Goal: Task Accomplishment & Management: Use online tool/utility

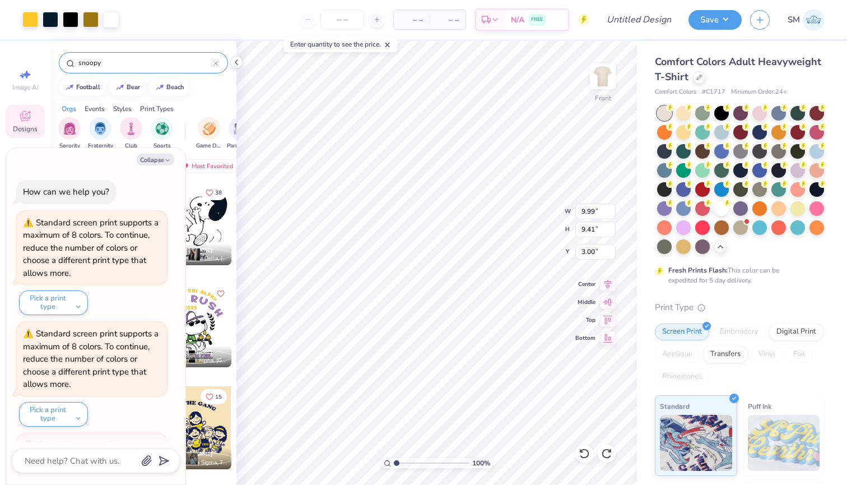
type textarea "x"
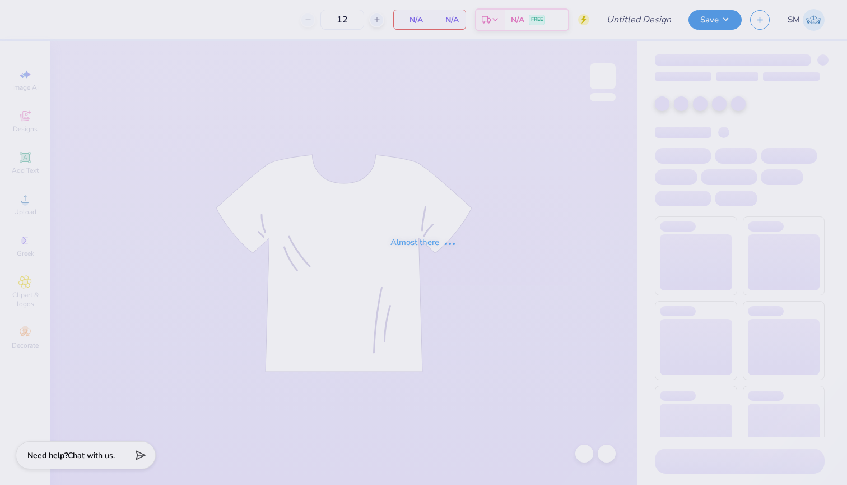
type input "adpi family wknd"
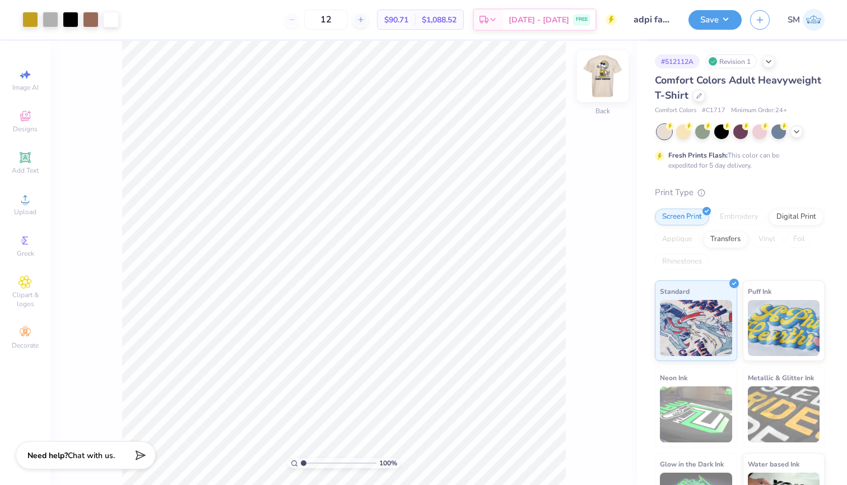
click at [601, 79] on img at bounding box center [603, 76] width 45 height 45
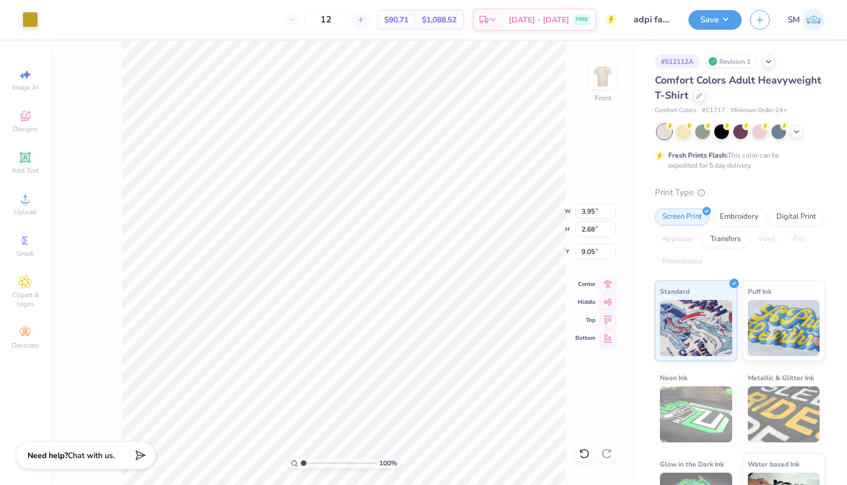
type input "0.08"
type input "0.38"
type input "10.69"
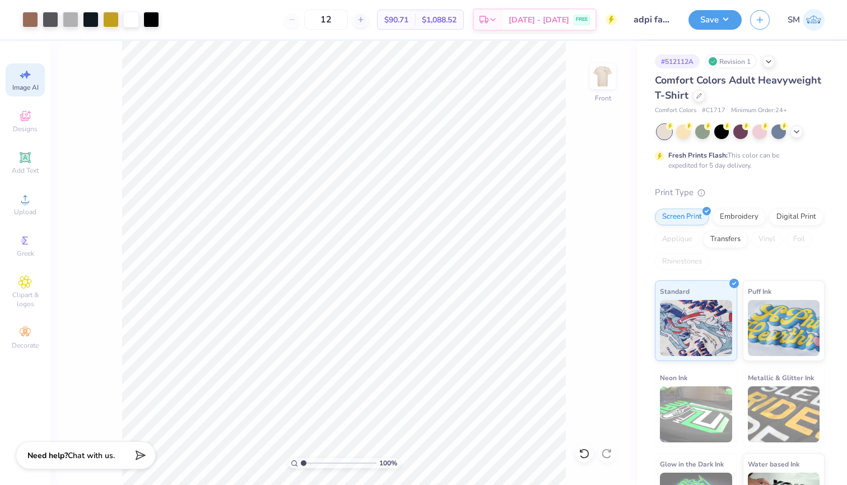
click at [29, 87] on span "Image AI" at bounding box center [25, 87] width 26 height 9
select select "4"
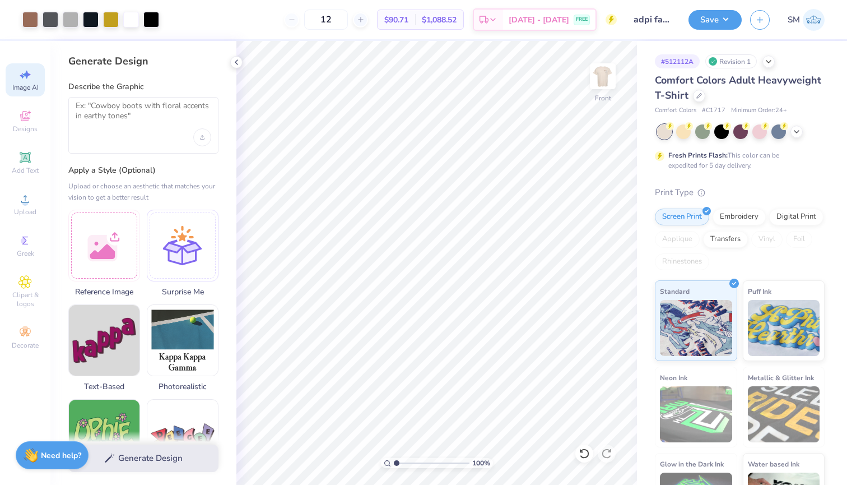
click at [93, 100] on div at bounding box center [143, 125] width 150 height 57
click at [97, 104] on textarea at bounding box center [144, 115] width 136 height 28
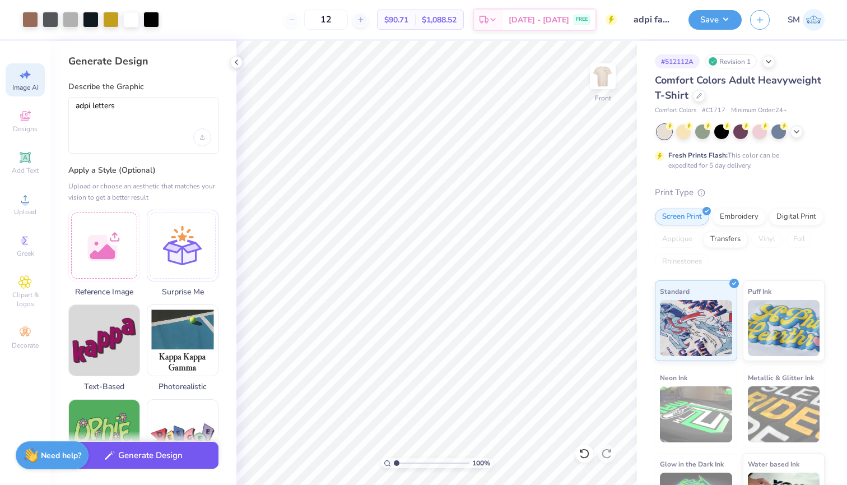
click at [133, 453] on button "Generate Design" at bounding box center [143, 455] width 150 height 27
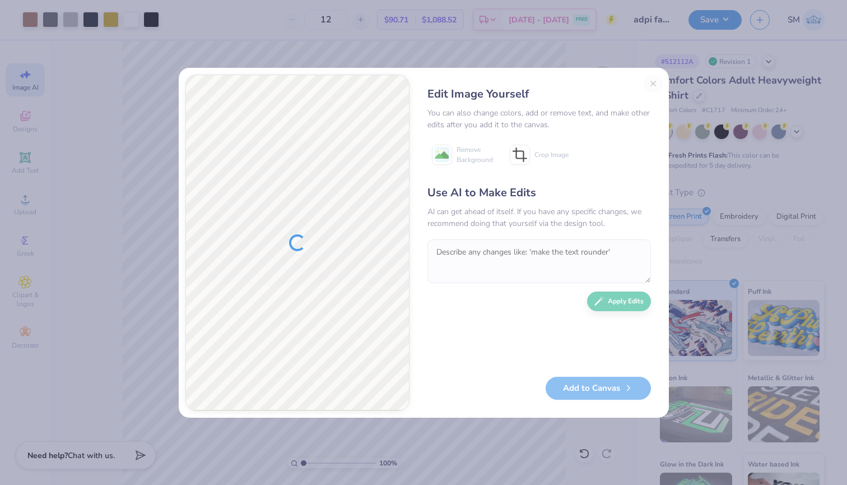
click at [648, 87] on div "Edit Image Yourself" at bounding box center [540, 94] width 224 height 17
click at [651, 80] on div "Edit Image Yourself You can also change colors, add or remove text, and make ot…" at bounding box center [539, 243] width 246 height 336
click at [488, 250] on textarea at bounding box center [540, 261] width 224 height 44
click at [494, 254] on textarea at bounding box center [540, 261] width 224 height 44
click at [654, 86] on button "Close" at bounding box center [654, 84] width 18 height 18
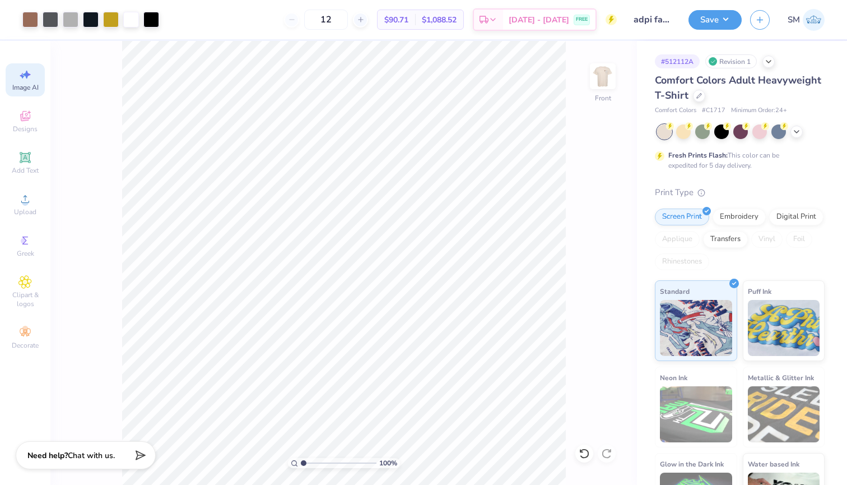
click at [30, 82] on div "Image AI" at bounding box center [25, 79] width 39 height 33
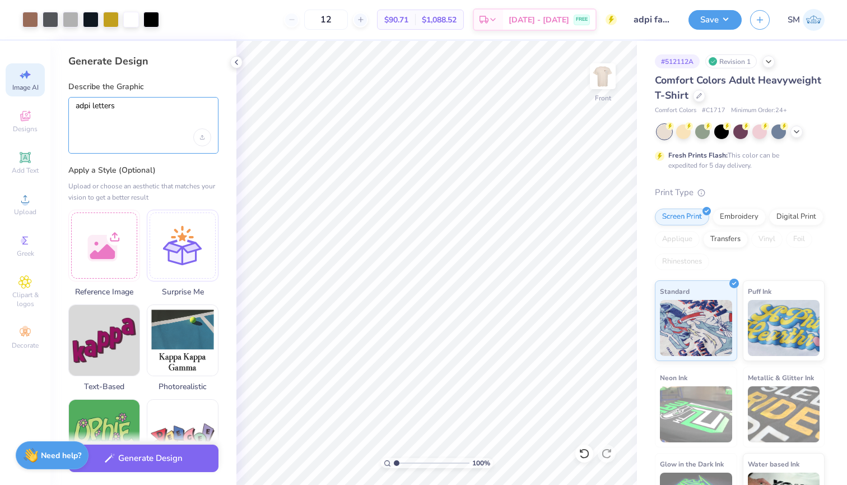
click at [92, 108] on textarea "adpi letters" at bounding box center [144, 115] width 136 height 28
type textarea "adpi greek letters"
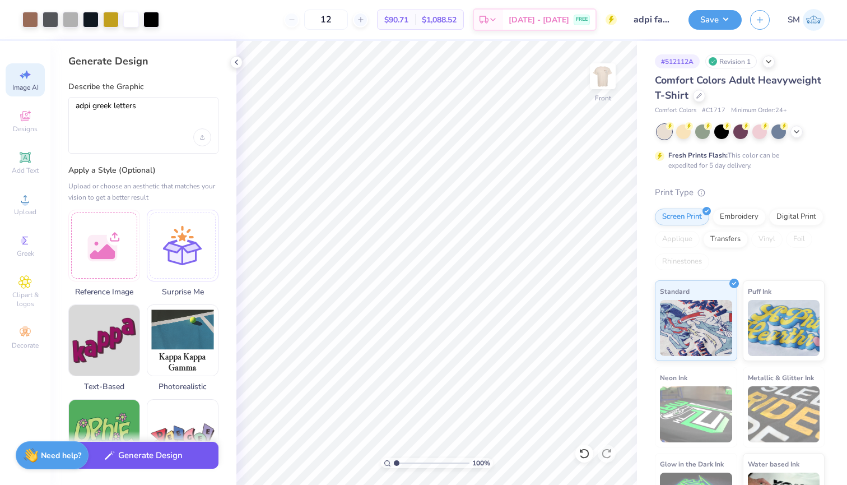
click at [171, 466] on button "Generate Design" at bounding box center [143, 455] width 150 height 27
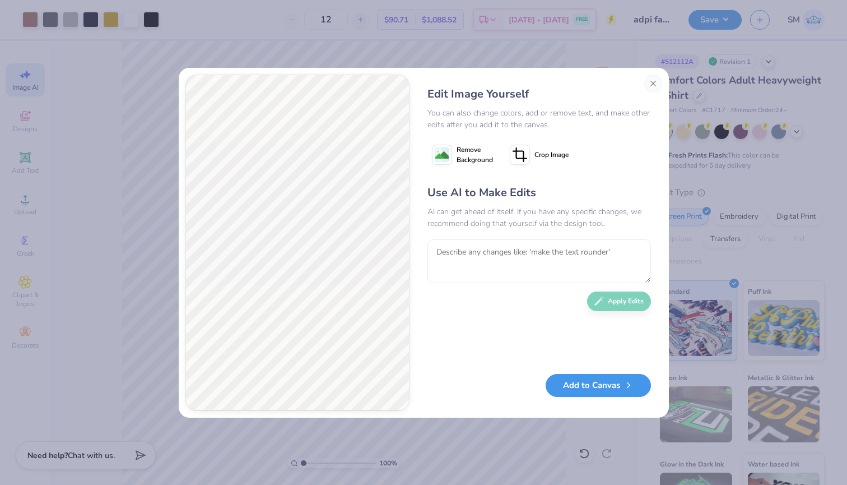
click at [588, 383] on button "Add to Canvas" at bounding box center [598, 385] width 105 height 23
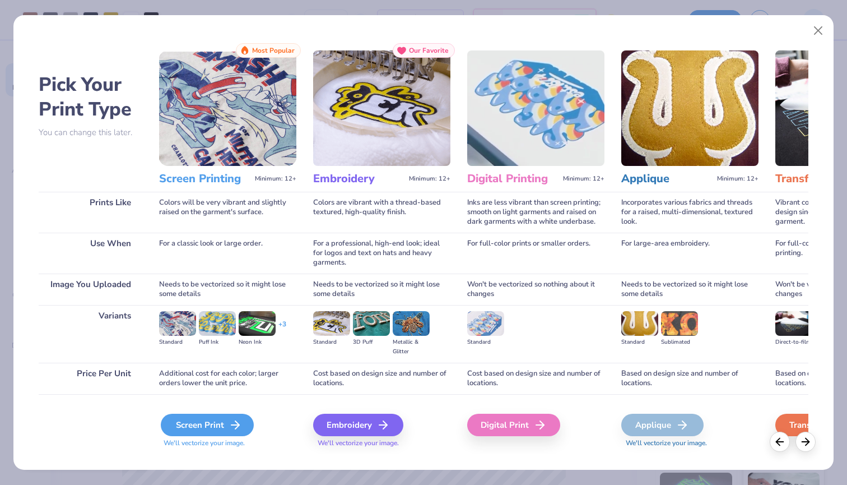
click at [212, 421] on div "Screen Print" at bounding box center [207, 425] width 93 height 22
click at [211, 421] on div "Screen Print" at bounding box center [207, 425] width 93 height 22
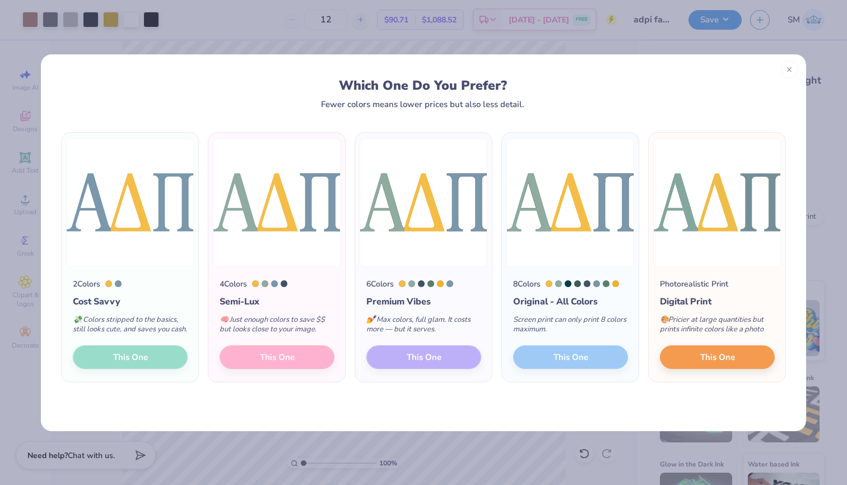
click at [159, 359] on div "2 Colors Cost Savvy 💸 Colors stripped to the basics, still looks cute, and save…" at bounding box center [130, 324] width 137 height 115
click at [625, 368] on div "8 Colors Original - All Colors Screen print can only print 8 colors maximum. Th…" at bounding box center [570, 324] width 137 height 115
click at [603, 367] on div "8 Colors Original - All Colors Screen print can only print 8 colors maximum. Th…" at bounding box center [570, 324] width 137 height 115
click at [432, 357] on div "6 Colors Premium Vibes 💅 Max colors, full glam. It costs more — but it serves. …" at bounding box center [423, 324] width 137 height 115
click at [286, 360] on div "4 Colors Semi-Lux 🧠 Just enough colors to save $$ but looks close to your image…" at bounding box center [276, 324] width 137 height 115
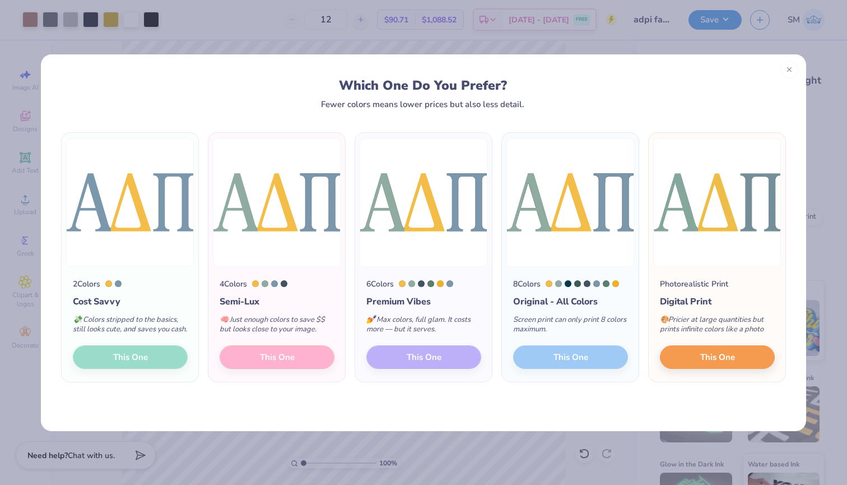
click at [159, 345] on div "💸 Colors stripped to the basics, still looks cute, and saves you cash." at bounding box center [130, 326] width 115 height 37
click at [712, 358] on span "This One" at bounding box center [718, 355] width 35 height 13
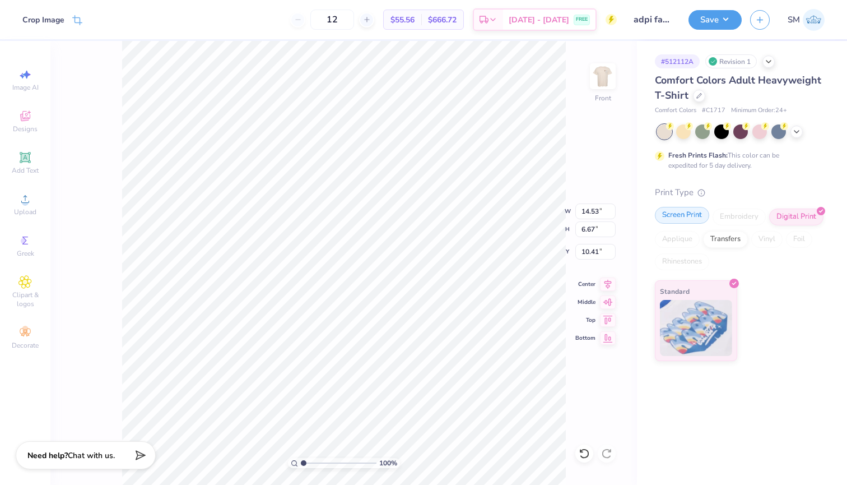
click at [696, 217] on div "Screen Print" at bounding box center [682, 215] width 54 height 17
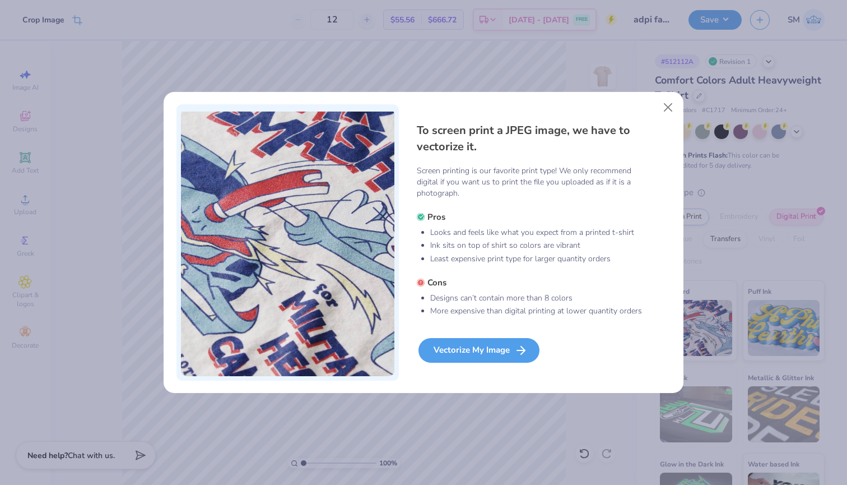
click at [485, 347] on div "Vectorize My Image" at bounding box center [479, 350] width 121 height 25
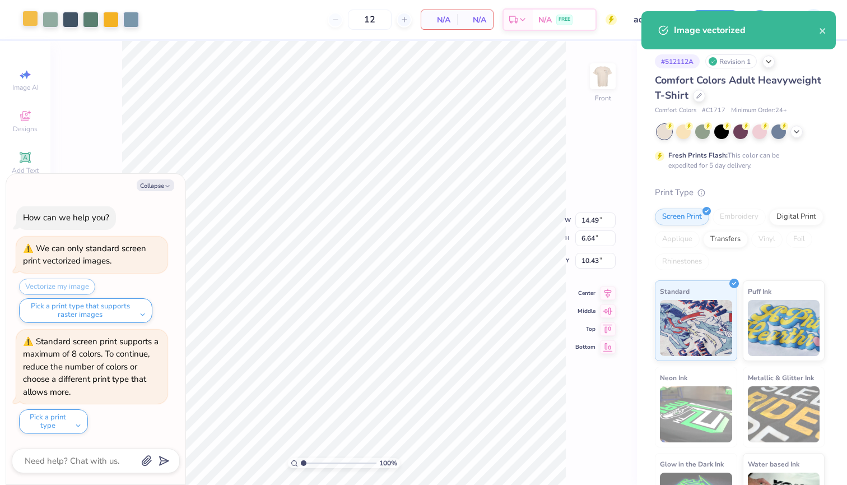
click at [34, 22] on div at bounding box center [30, 19] width 16 height 16
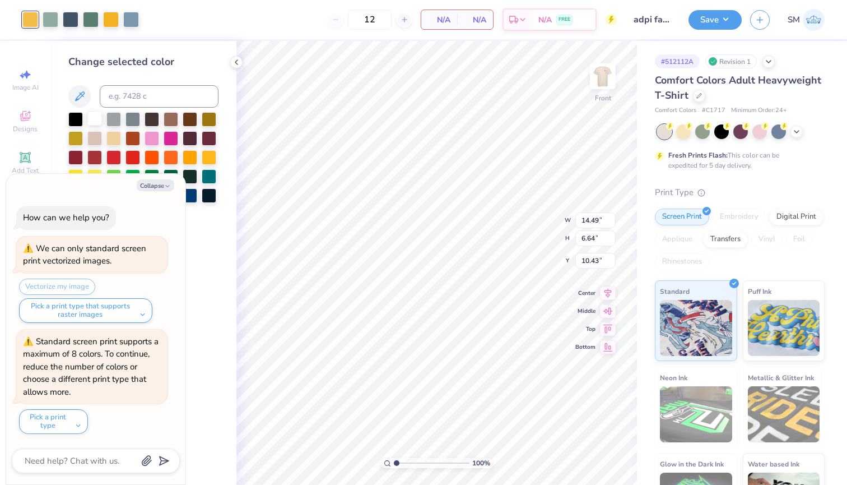
click at [99, 122] on div at bounding box center [94, 118] width 15 height 15
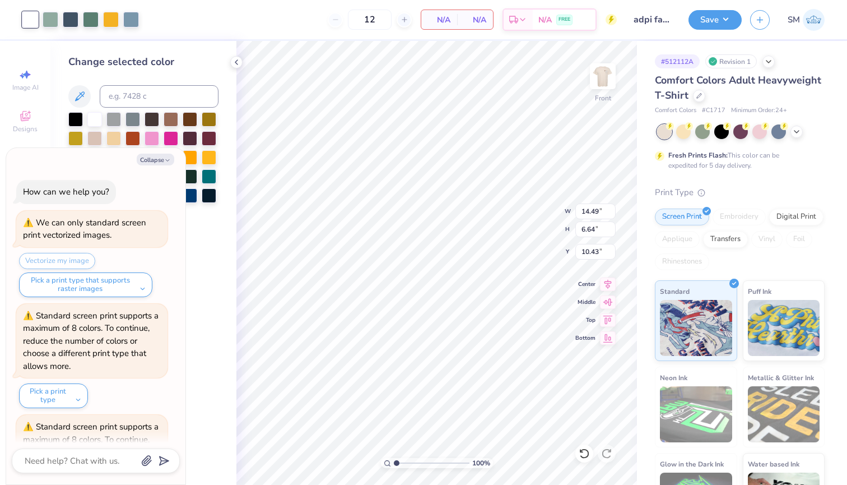
scroll to position [82, 0]
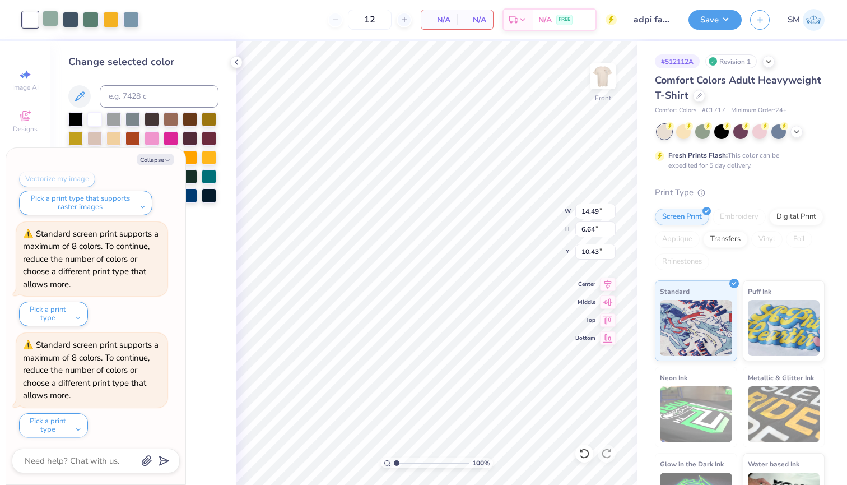
click at [45, 22] on div at bounding box center [51, 19] width 16 height 16
click at [94, 120] on div at bounding box center [94, 118] width 15 height 15
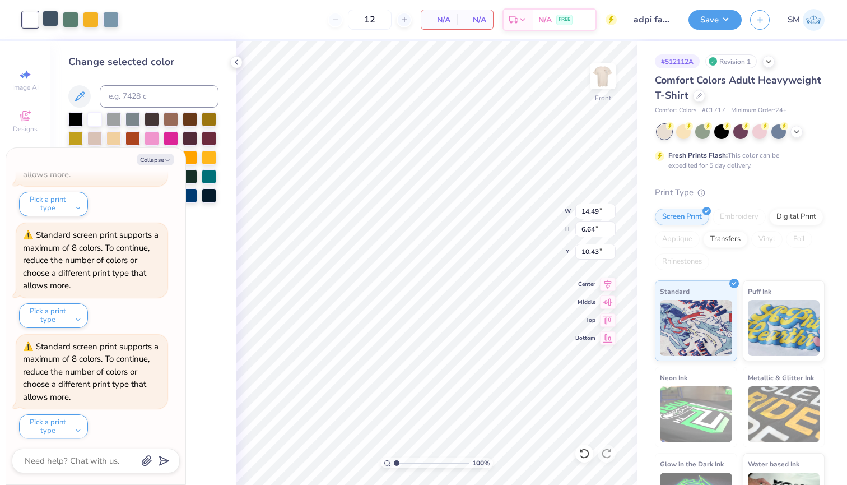
click at [46, 21] on div at bounding box center [51, 19] width 16 height 16
click at [95, 118] on div at bounding box center [94, 118] width 15 height 15
click at [51, 17] on div at bounding box center [51, 19] width 16 height 16
click at [94, 120] on div at bounding box center [94, 118] width 15 height 15
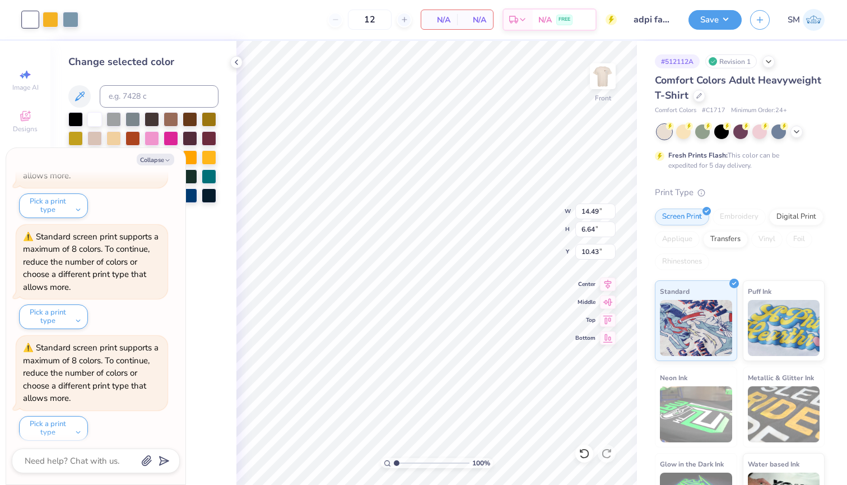
scroll to position [411, 0]
click at [53, 21] on div at bounding box center [51, 19] width 16 height 16
click at [99, 129] on div at bounding box center [143, 167] width 150 height 110
click at [95, 123] on div at bounding box center [94, 118] width 15 height 15
click at [49, 19] on div at bounding box center [51, 19] width 16 height 16
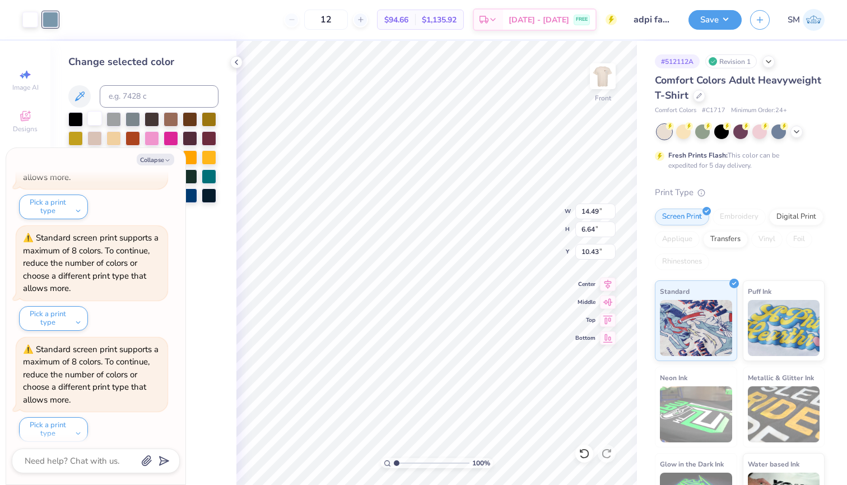
click at [92, 120] on div at bounding box center [94, 118] width 15 height 15
click at [152, 160] on button "Collapse" at bounding box center [156, 160] width 38 height 12
type textarea "x"
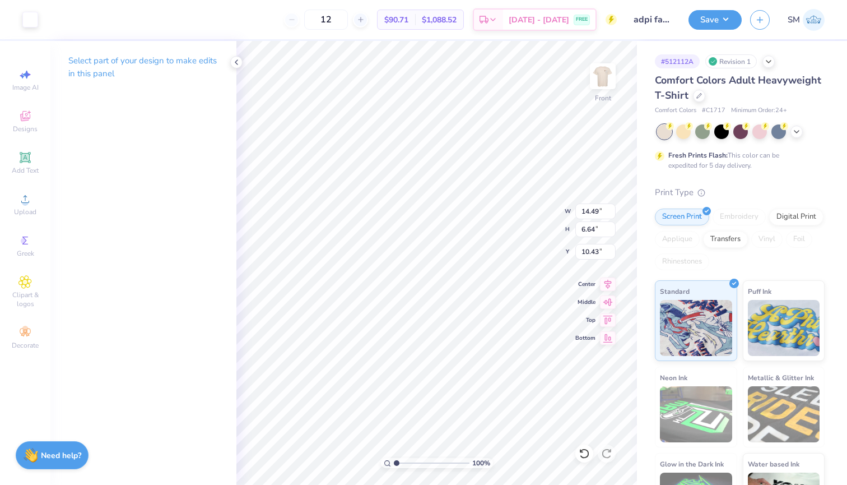
type input "3.37"
type input "1.54"
type input "10.32"
type input "2.23"
type input "1.02"
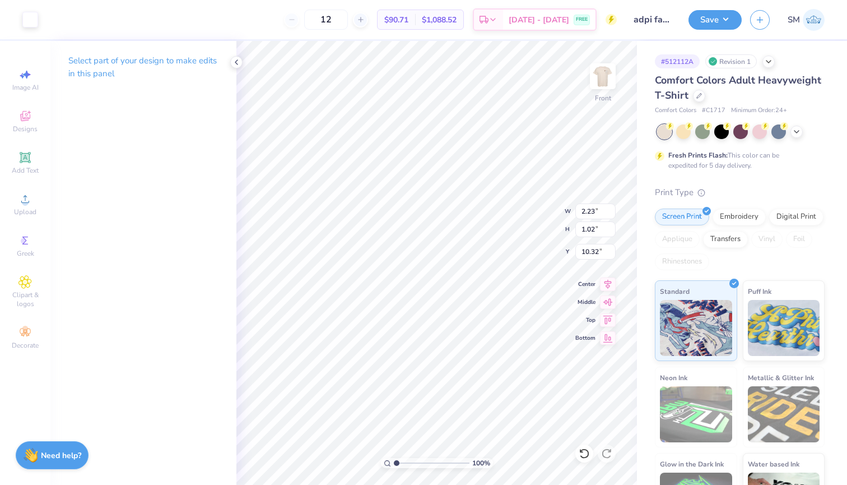
type input "2.36"
type input "1.28"
type input "9.99"
type input "1.84"
type input "1.00"
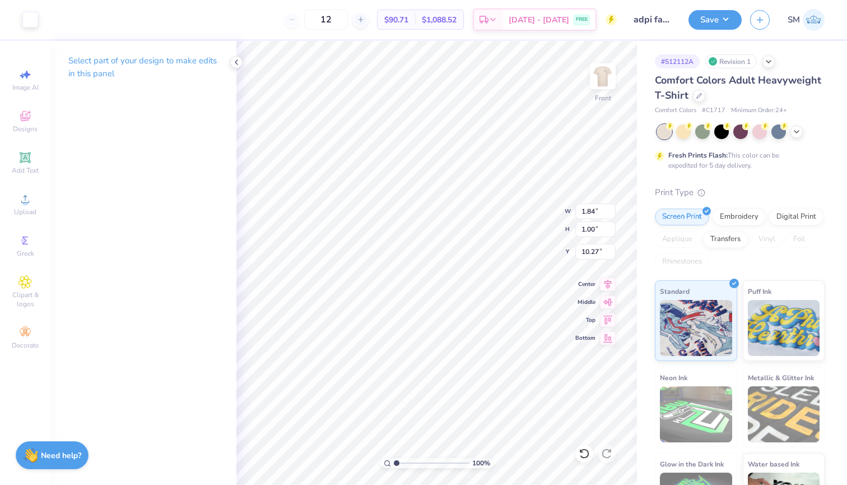
type input "9.96"
click at [533, 206] on div "100 % Front W 1.84 1.84 " H 1.00 1.00 " Y 9.96 9.96 " Center Middle Top Bottom" at bounding box center [437, 263] width 401 height 444
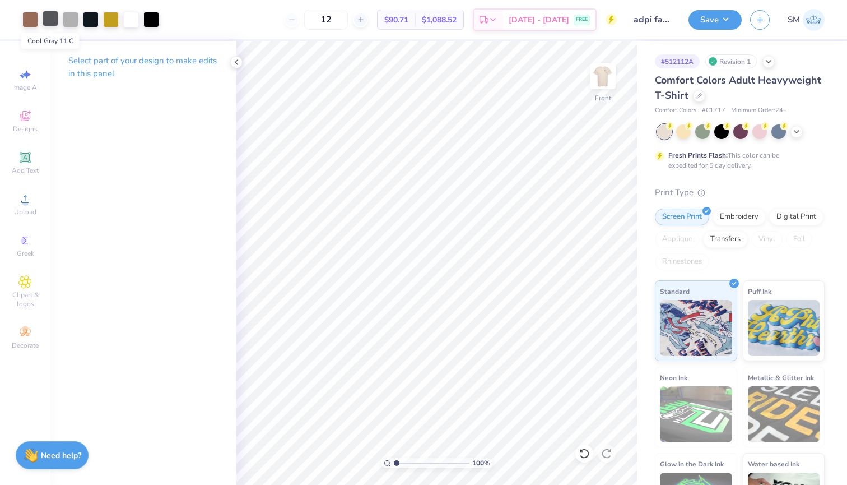
click at [57, 22] on div at bounding box center [51, 19] width 16 height 16
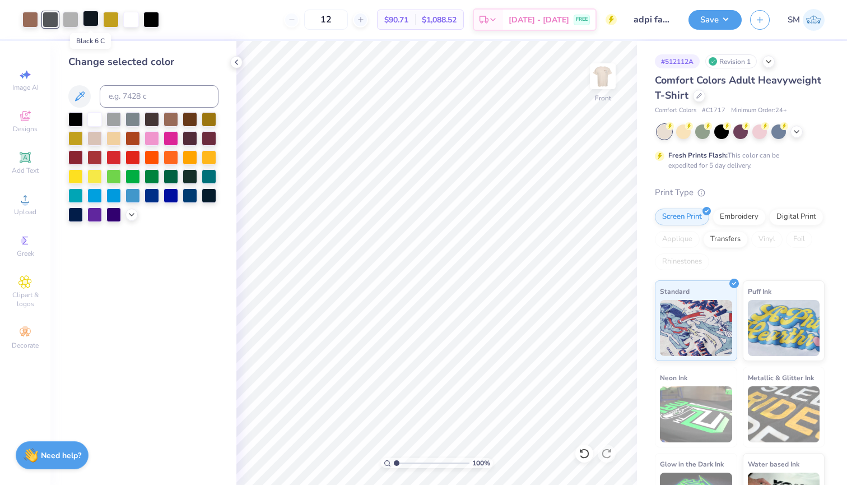
click at [95, 19] on div at bounding box center [91, 19] width 16 height 16
click at [76, 119] on div at bounding box center [75, 118] width 15 height 15
click at [365, 18] on icon at bounding box center [361, 20] width 8 height 8
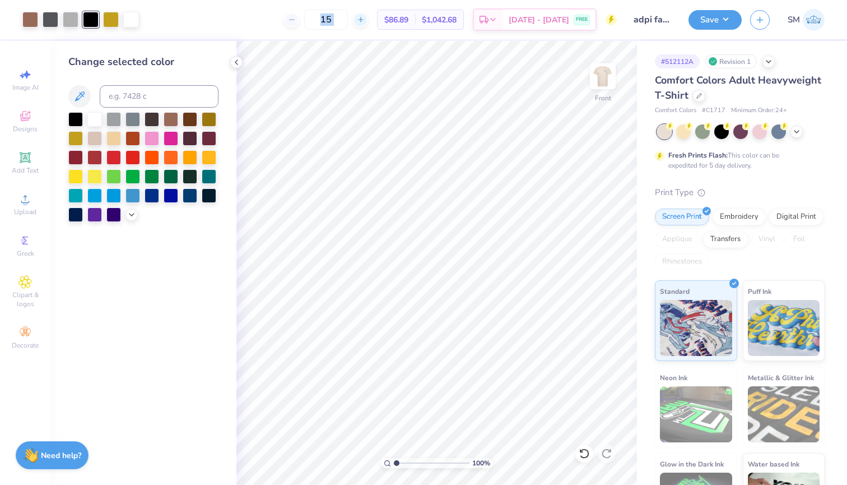
click at [365, 18] on icon at bounding box center [361, 20] width 8 height 8
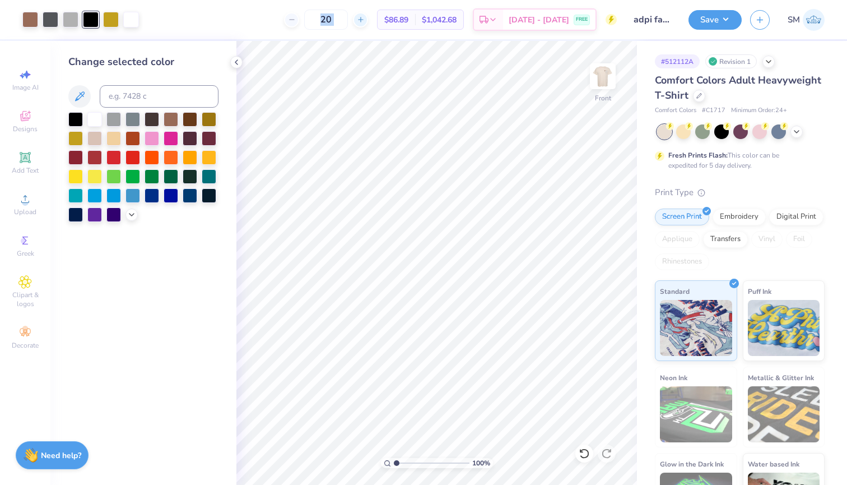
click at [365, 18] on icon at bounding box center [361, 20] width 8 height 8
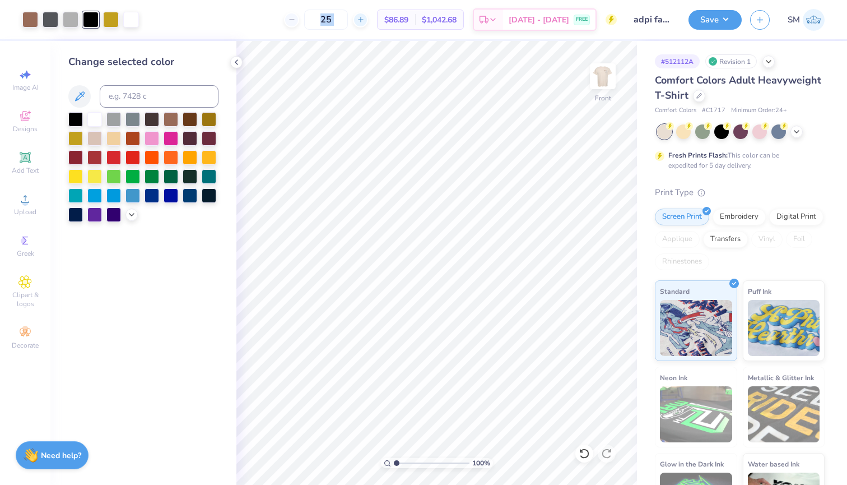
click at [365, 18] on icon at bounding box center [361, 20] width 8 height 8
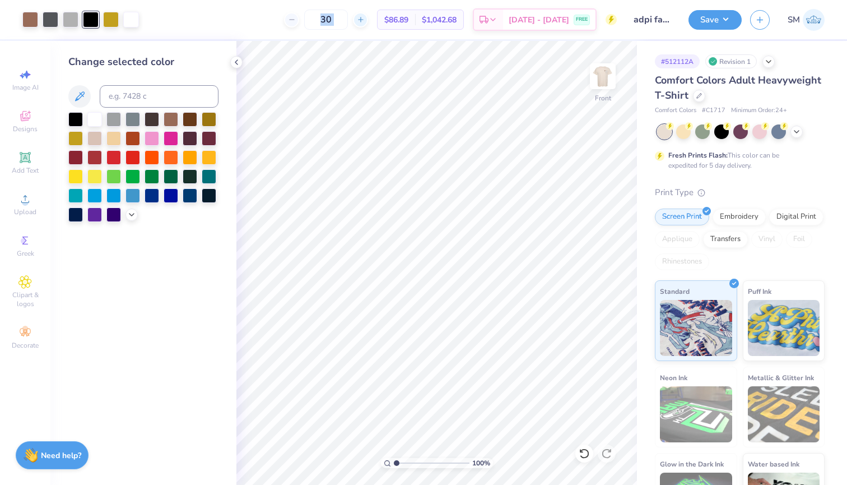
click at [365, 18] on icon at bounding box center [361, 20] width 8 height 8
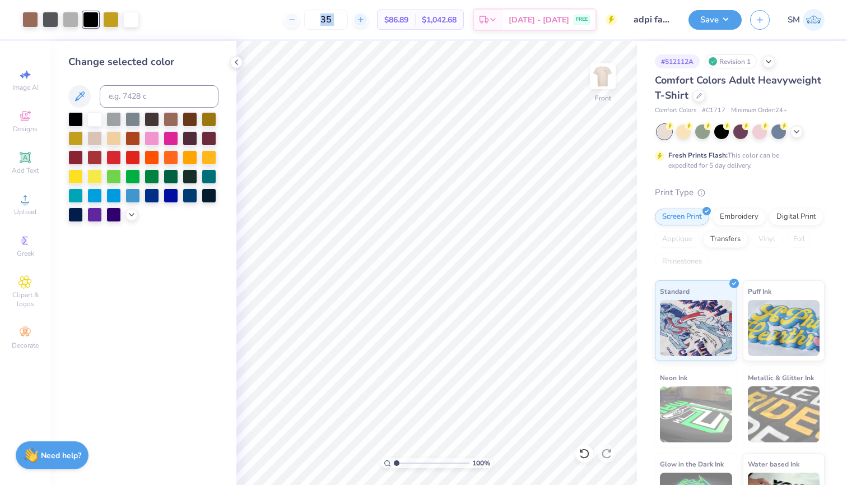
click at [365, 18] on icon at bounding box center [361, 20] width 8 height 8
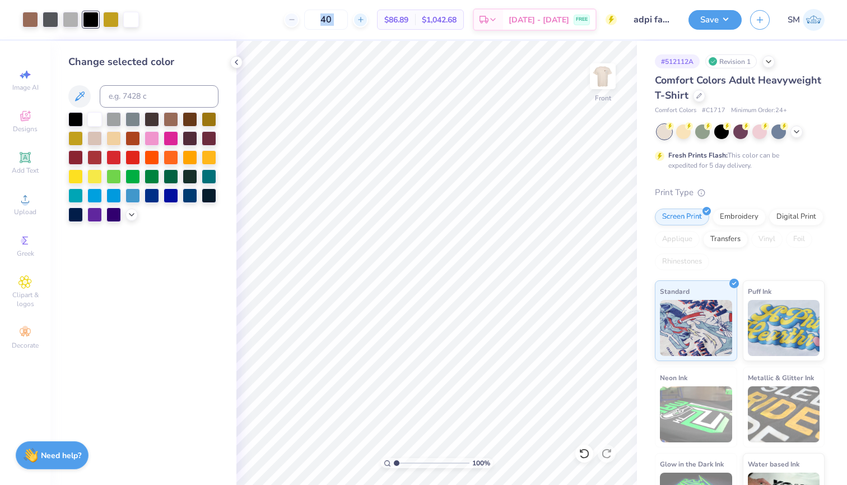
click at [365, 18] on icon at bounding box center [361, 20] width 8 height 8
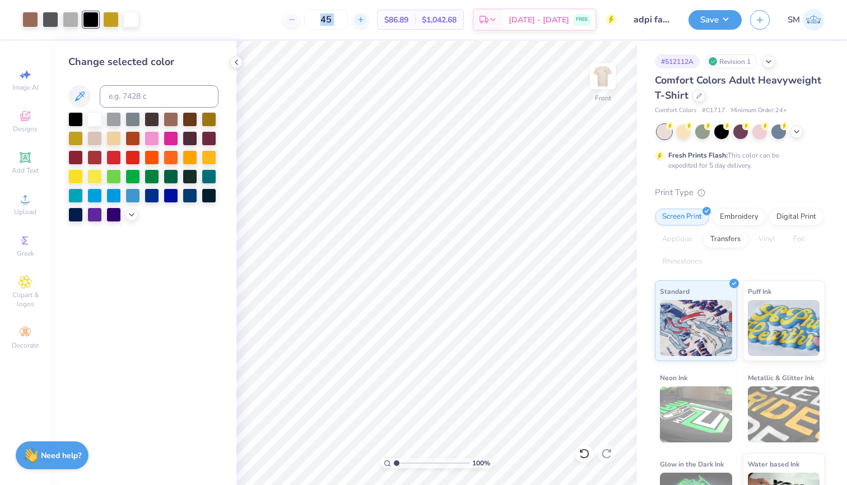
click at [365, 18] on icon at bounding box center [361, 20] width 8 height 8
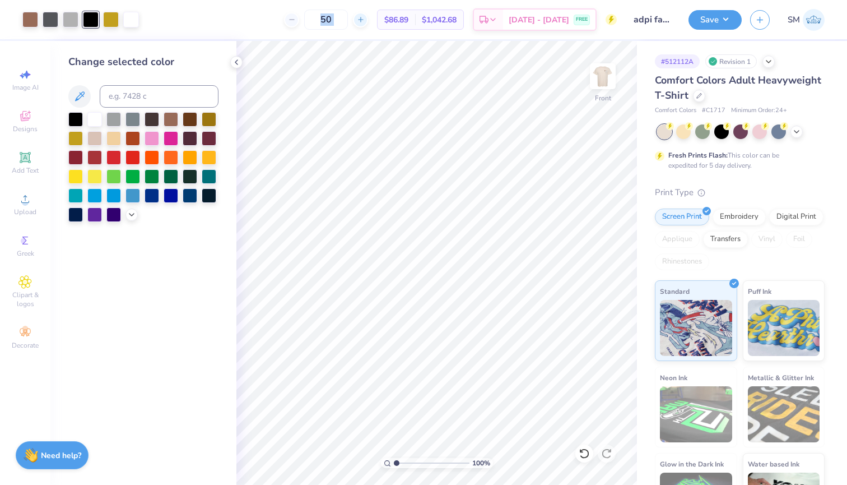
click at [365, 18] on icon at bounding box center [361, 20] width 8 height 8
click at [348, 22] on input "52" at bounding box center [326, 20] width 44 height 20
click at [348, 27] on input "52" at bounding box center [326, 20] width 44 height 20
click at [344, 22] on input "52" at bounding box center [326, 20] width 44 height 20
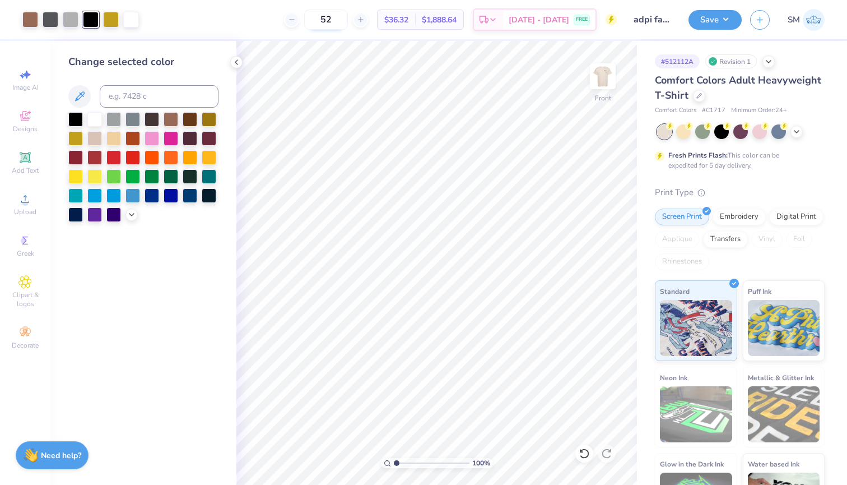
click at [344, 22] on input "52" at bounding box center [326, 20] width 44 height 20
type input "70"
click at [699, 93] on icon at bounding box center [699, 94] width 4 height 4
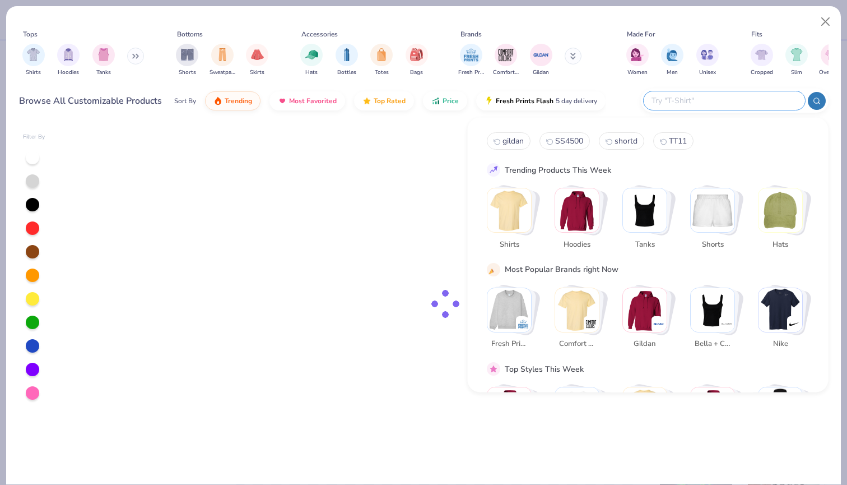
click at [718, 105] on input "text" at bounding box center [724, 100] width 147 height 13
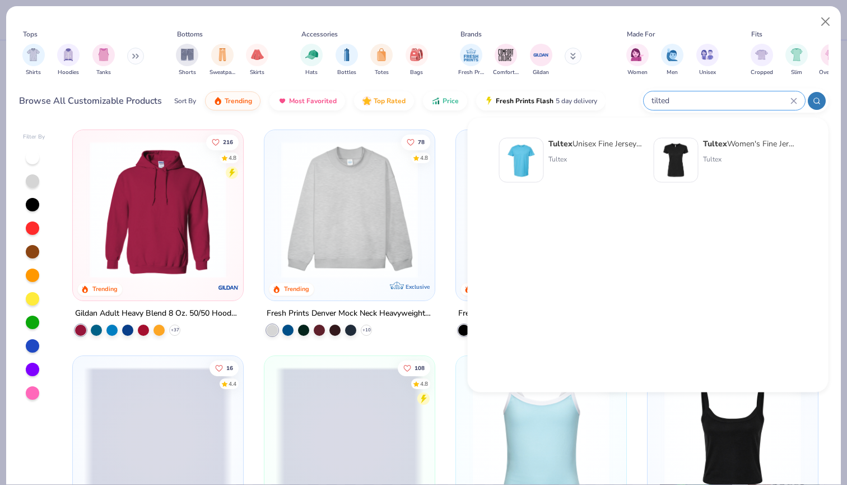
type input "tilted"
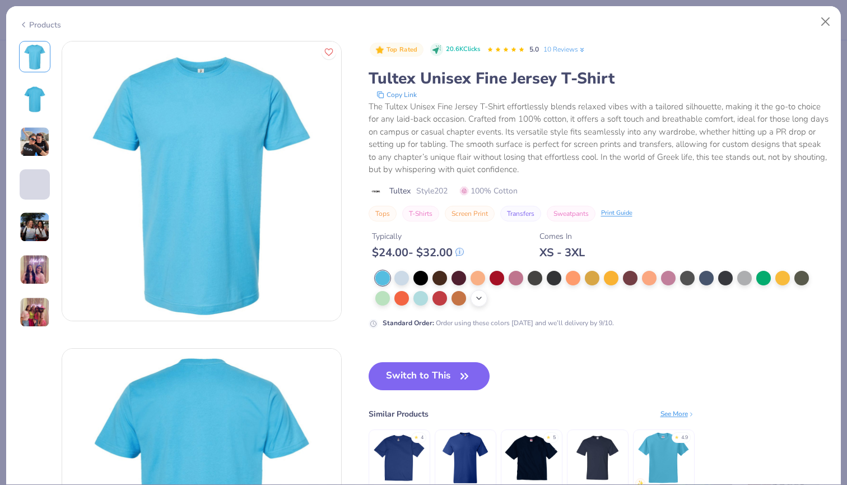
click at [477, 302] on icon at bounding box center [479, 298] width 9 height 9
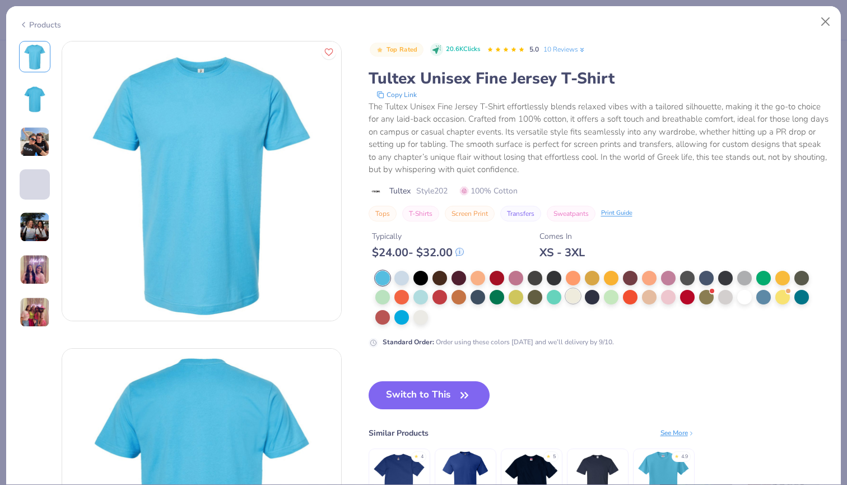
click at [572, 296] on div at bounding box center [573, 296] width 15 height 15
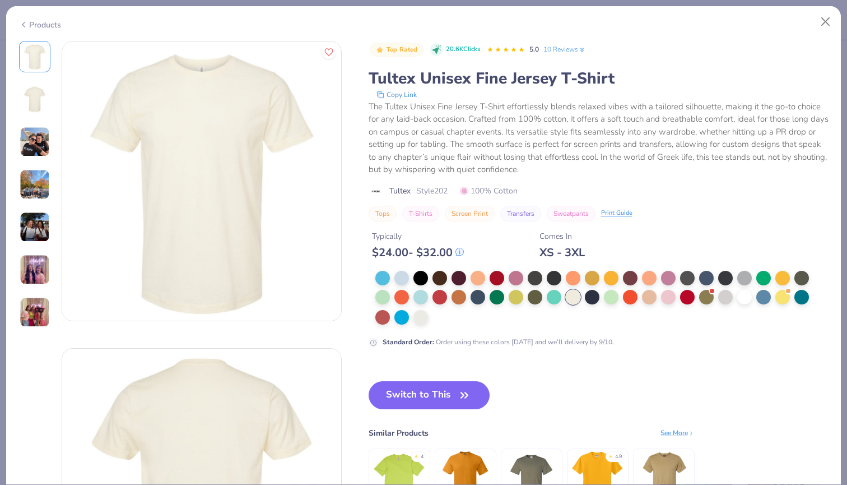
click at [444, 379] on div "Top Rated 20.6K Clicks 5.0 10 Reviews Tultex Unisex Fine Jersey T-Shirt Copy Li…" at bounding box center [599, 287] width 460 height 492
click at [446, 395] on button "Switch to This" at bounding box center [430, 395] width 122 height 28
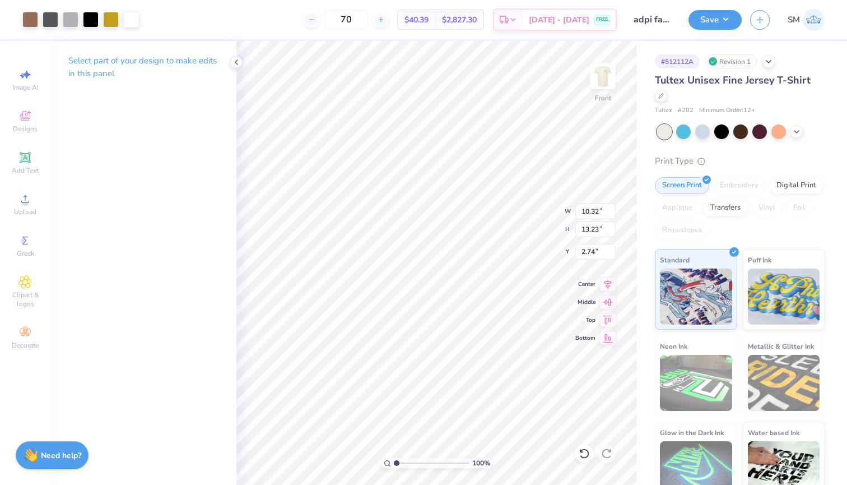
type input "3.00"
click at [608, 72] on img at bounding box center [603, 76] width 45 height 45
type input "3.23"
click at [713, 30] on div "Save SM" at bounding box center [768, 19] width 159 height 39
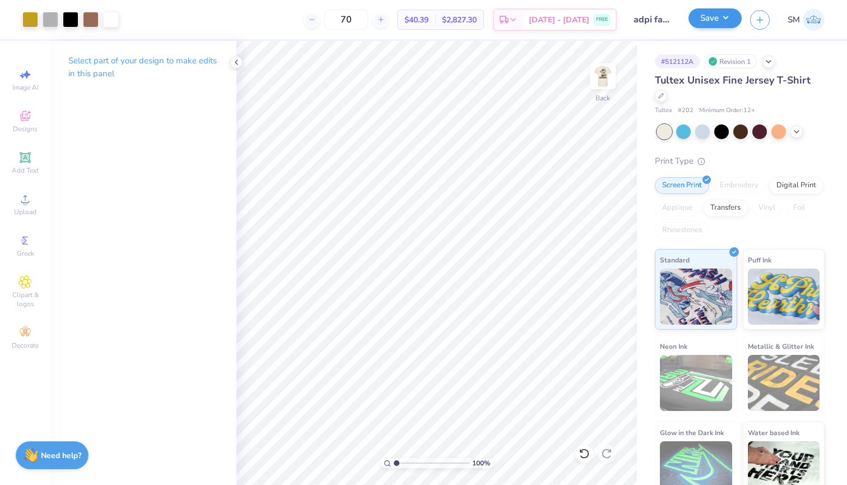
click at [712, 24] on button "Save" at bounding box center [715, 18] width 53 height 20
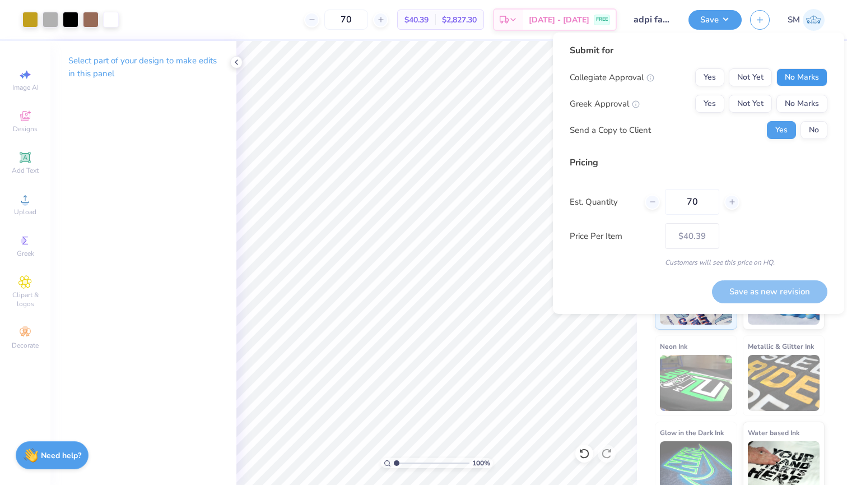
click at [789, 76] on button "No Marks" at bounding box center [802, 77] width 51 height 18
click at [702, 98] on button "Yes" at bounding box center [710, 104] width 29 height 18
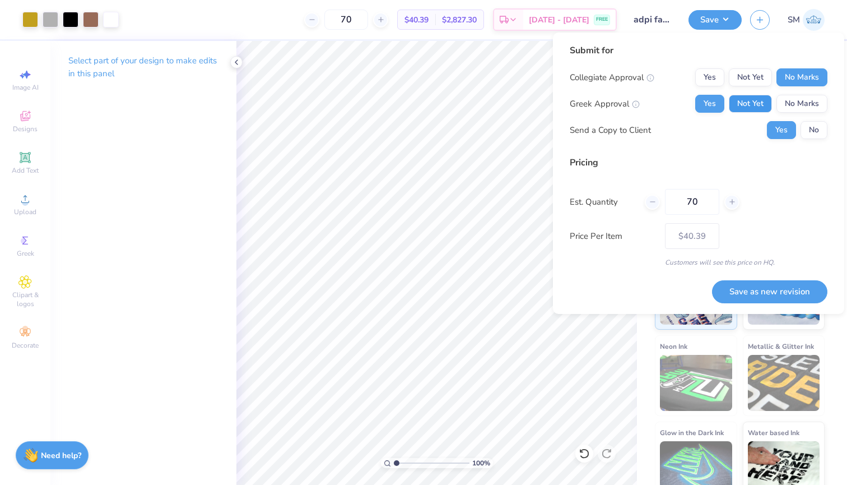
click at [743, 98] on button "Not Yet" at bounding box center [750, 104] width 43 height 18
click at [814, 126] on button "No" at bounding box center [814, 130] width 27 height 18
click at [792, 276] on div "Save as new revision" at bounding box center [769, 284] width 115 height 35
click at [794, 286] on button "Save as new revision" at bounding box center [769, 291] width 115 height 23
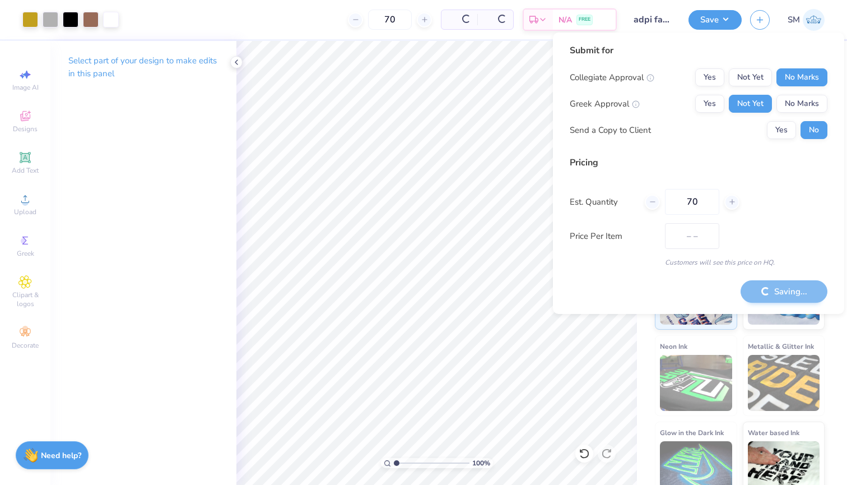
type input "$40.39"
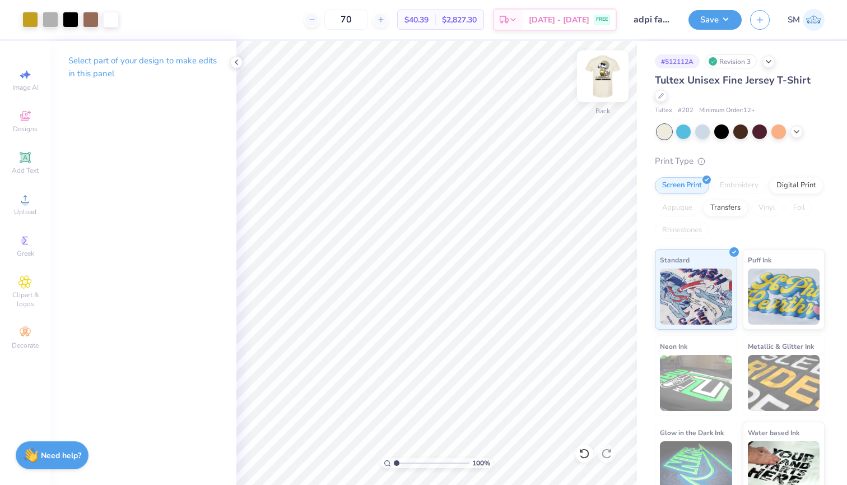
click at [605, 79] on img at bounding box center [603, 76] width 45 height 45
click at [66, 29] on div "Art colors" at bounding box center [69, 19] width 139 height 39
click at [67, 24] on div at bounding box center [71, 19] width 16 height 16
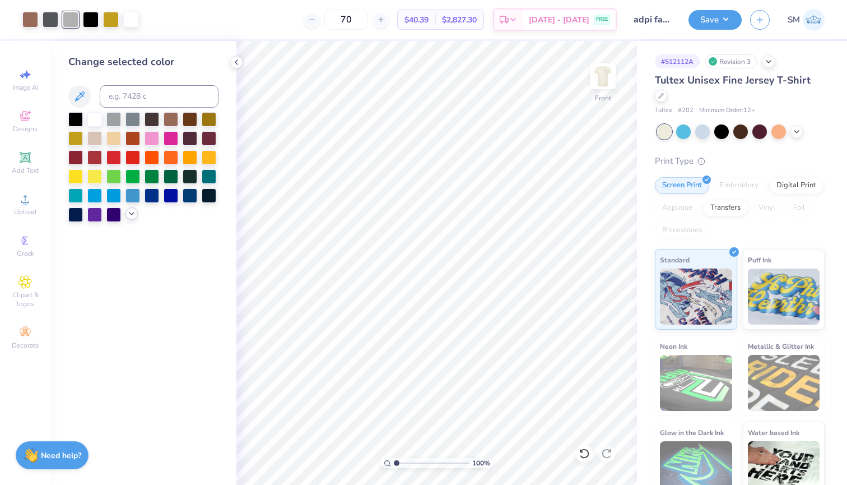
click at [131, 215] on polyline at bounding box center [131, 213] width 4 height 2
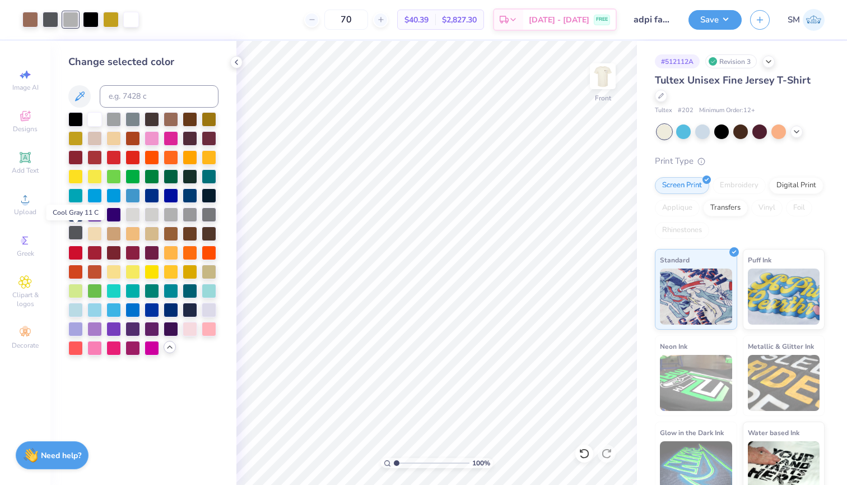
click at [72, 236] on div at bounding box center [75, 232] width 15 height 15
click at [116, 120] on div at bounding box center [113, 118] width 15 height 15
click at [716, 28] on button "Save" at bounding box center [715, 18] width 53 height 20
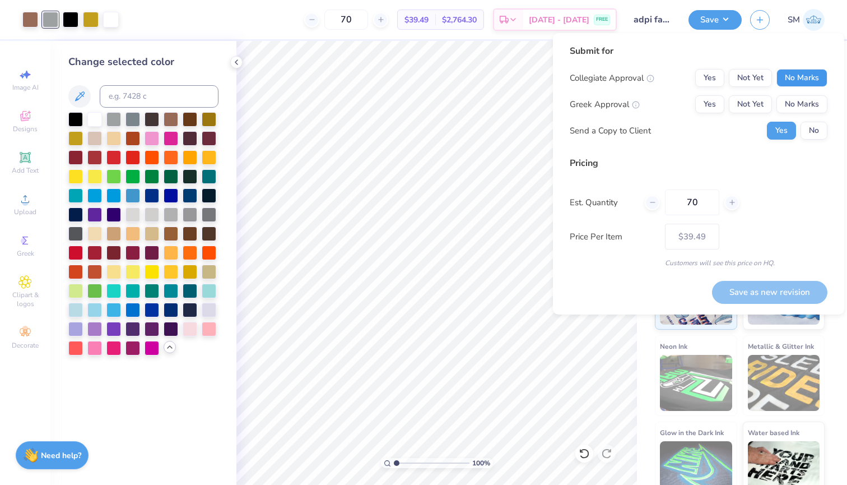
click at [798, 79] on button "No Marks" at bounding box center [802, 78] width 51 height 18
click at [749, 106] on button "Not Yet" at bounding box center [750, 104] width 43 height 18
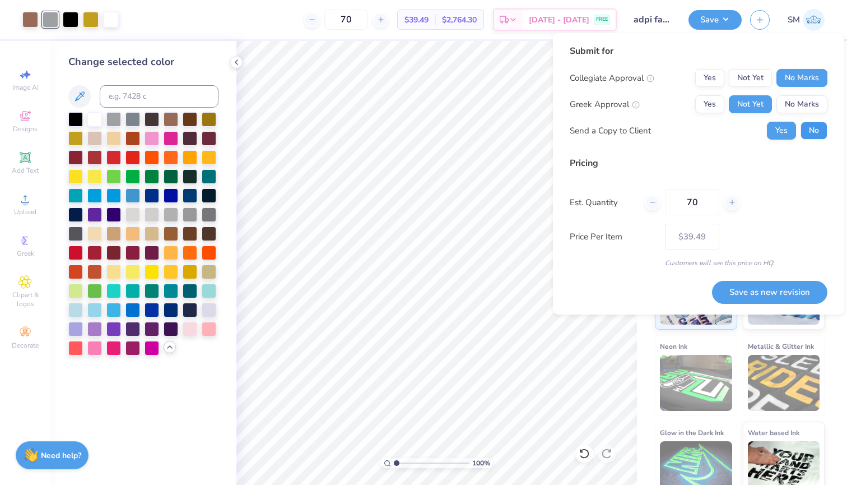
click at [811, 132] on button "No" at bounding box center [814, 131] width 27 height 18
click at [768, 294] on button "Save as new revision" at bounding box center [769, 292] width 115 height 23
type input "$39.49"
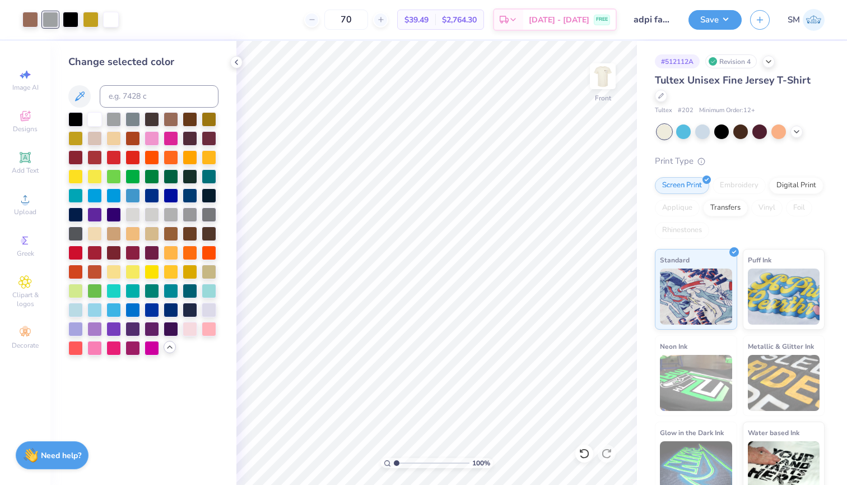
click at [815, 21] on img at bounding box center [814, 20] width 22 height 22
click at [73, 21] on div at bounding box center [71, 19] width 16 height 16
click at [129, 123] on div at bounding box center [133, 118] width 15 height 15
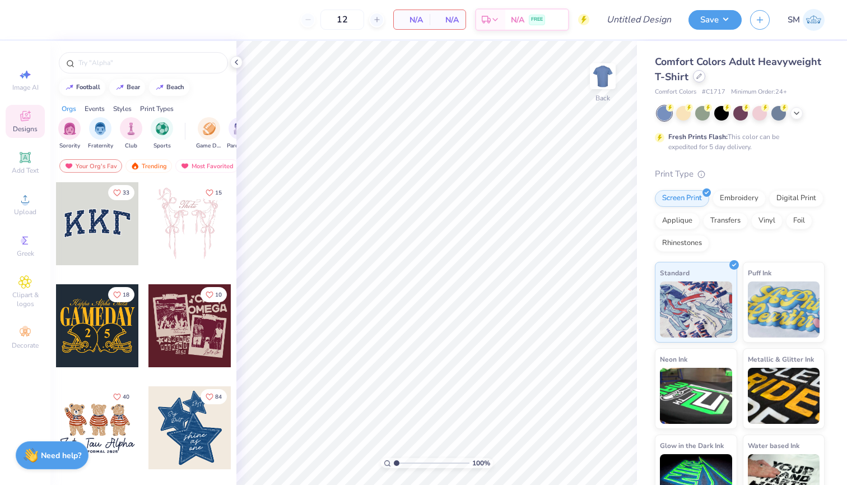
click at [700, 76] on icon at bounding box center [700, 76] width 6 height 6
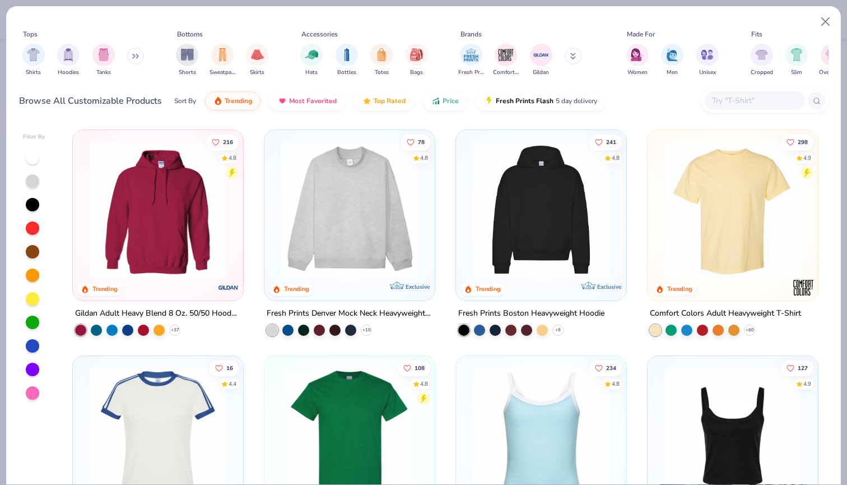
click at [725, 108] on div at bounding box center [755, 100] width 101 height 18
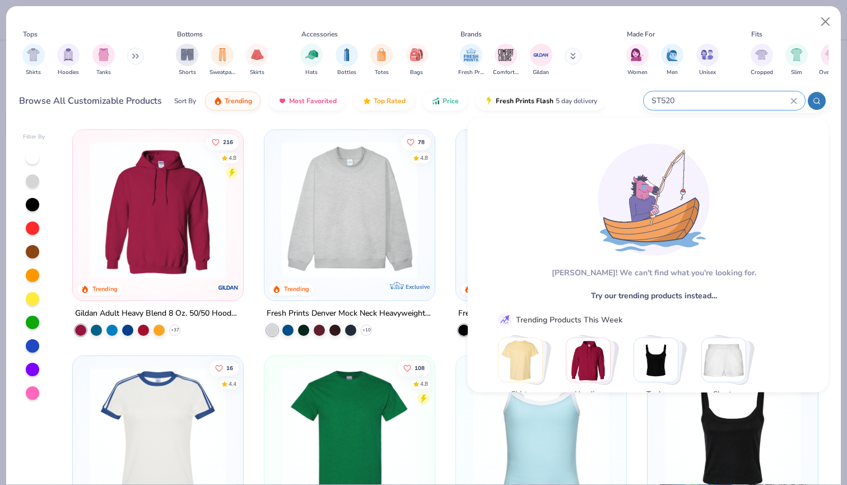
click at [656, 103] on input "ST520" at bounding box center [721, 100] width 140 height 13
drag, startPoint x: 661, startPoint y: 100, endPoint x: 696, endPoint y: 100, distance: 34.7
click at [696, 100] on input "ST520" at bounding box center [721, 100] width 140 height 13
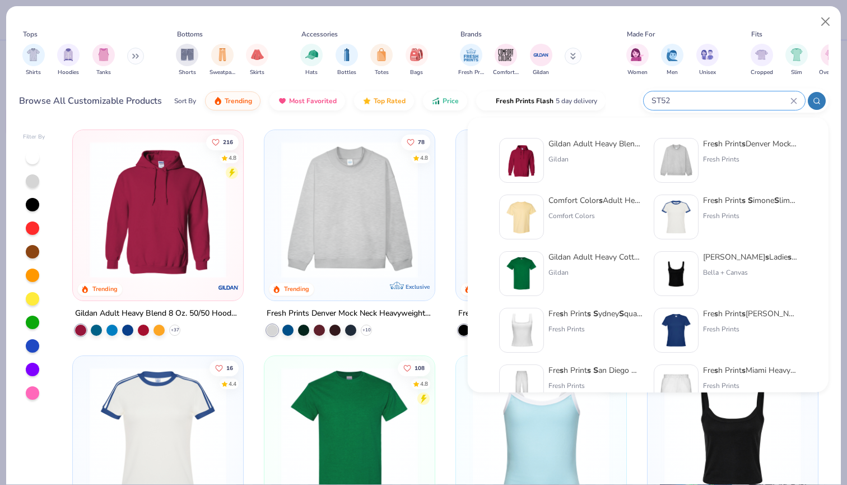
type input "ST520"
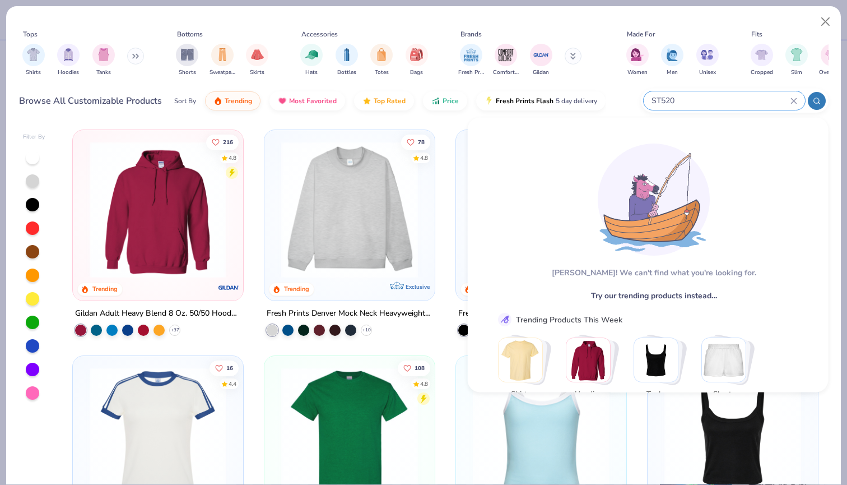
click at [794, 103] on icon at bounding box center [794, 101] width 7 height 7
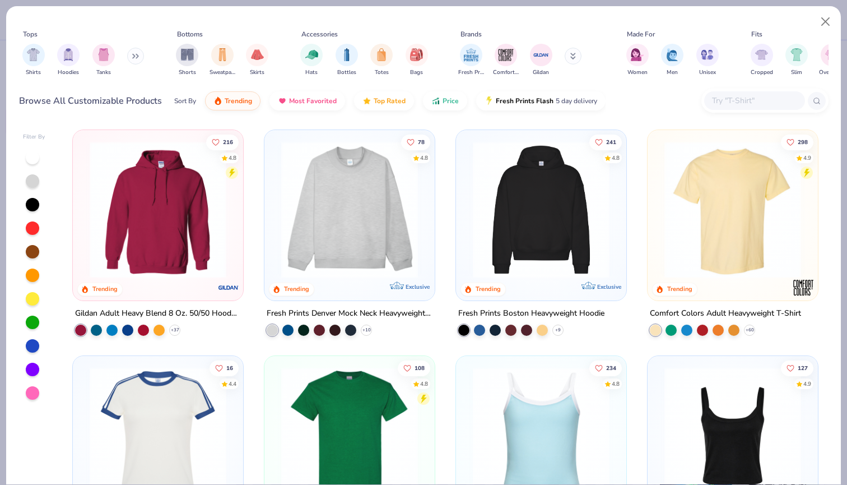
click at [758, 103] on input "text" at bounding box center [754, 100] width 86 height 13
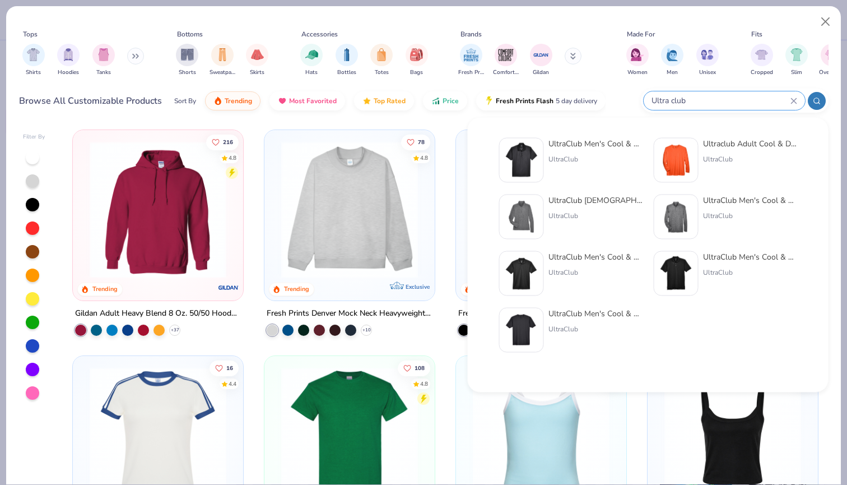
type input "Ultra club"
click at [614, 155] on div "UltraClub" at bounding box center [596, 159] width 94 height 10
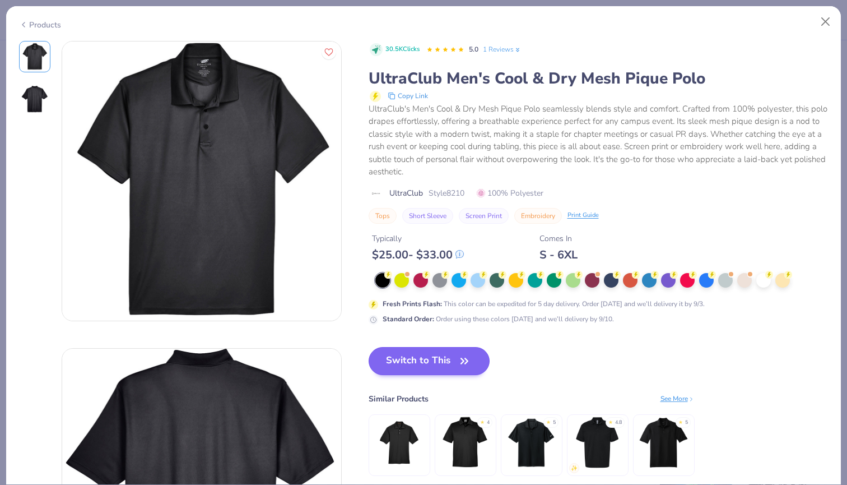
click at [431, 363] on button "Switch to This" at bounding box center [430, 361] width 122 height 28
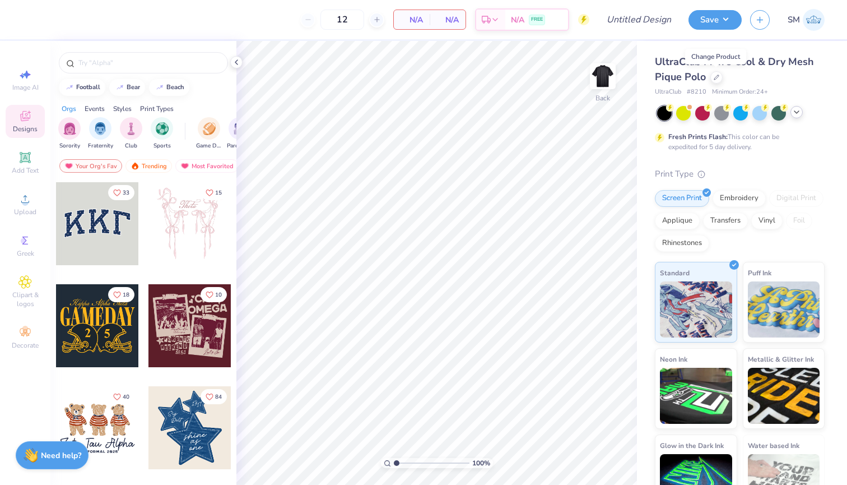
click at [796, 115] on icon at bounding box center [796, 112] width 9 height 9
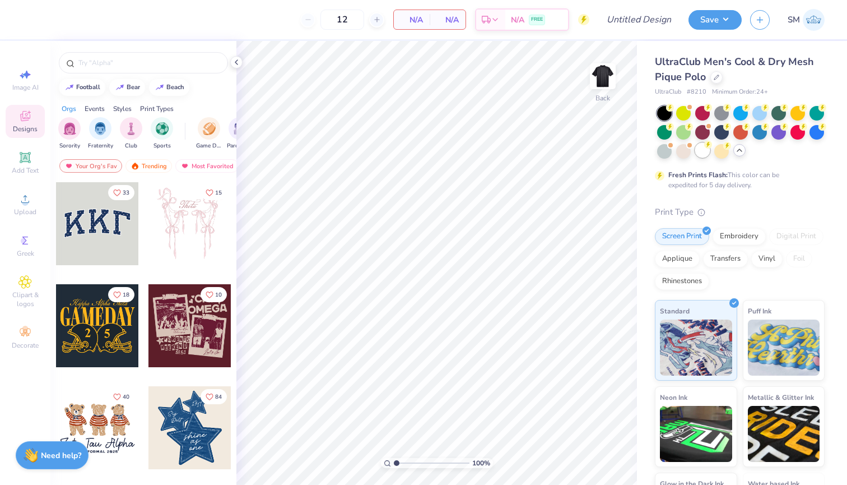
click at [697, 151] on div at bounding box center [703, 150] width 15 height 15
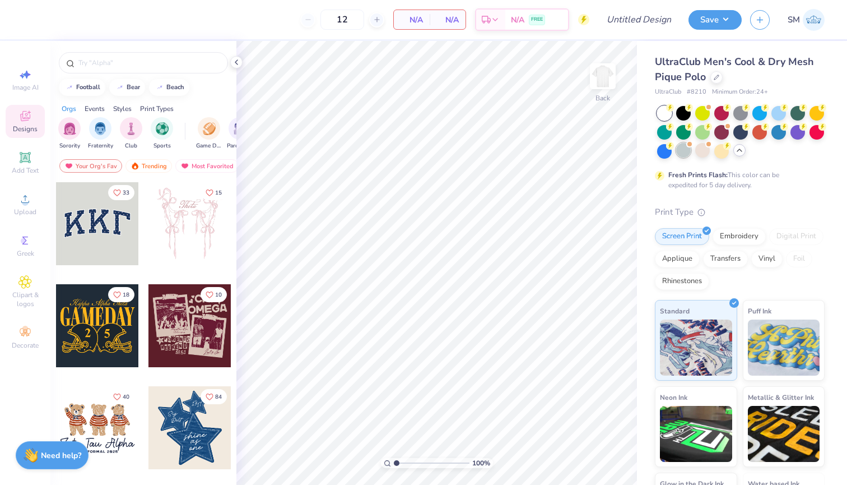
click at [687, 150] on div at bounding box center [683, 150] width 15 height 15
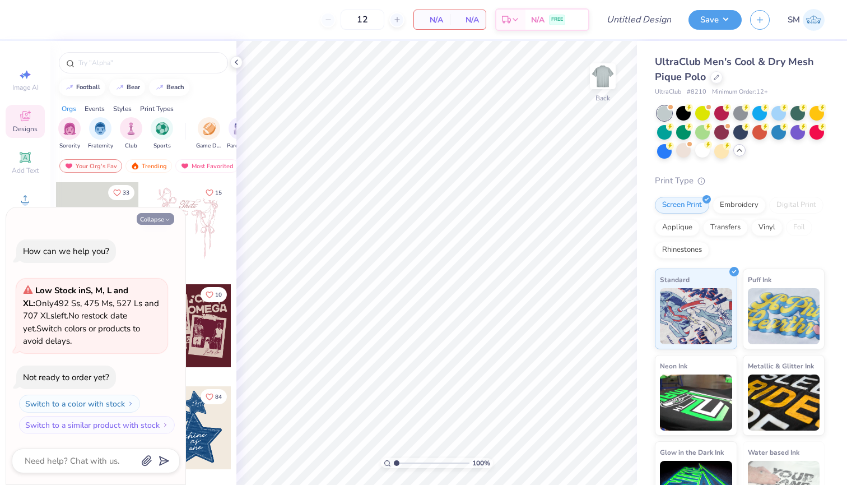
click at [149, 220] on button "Collapse" at bounding box center [156, 219] width 38 height 12
type textarea "x"
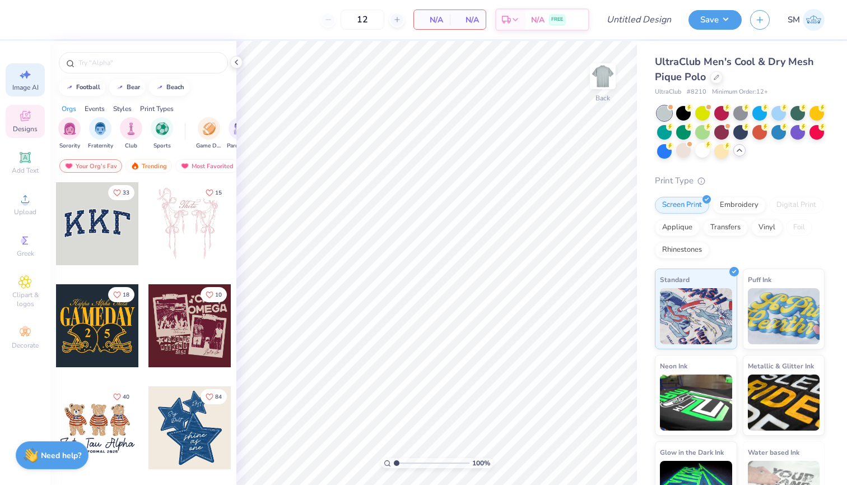
click at [26, 77] on icon at bounding box center [24, 74] width 13 height 13
select select "4"
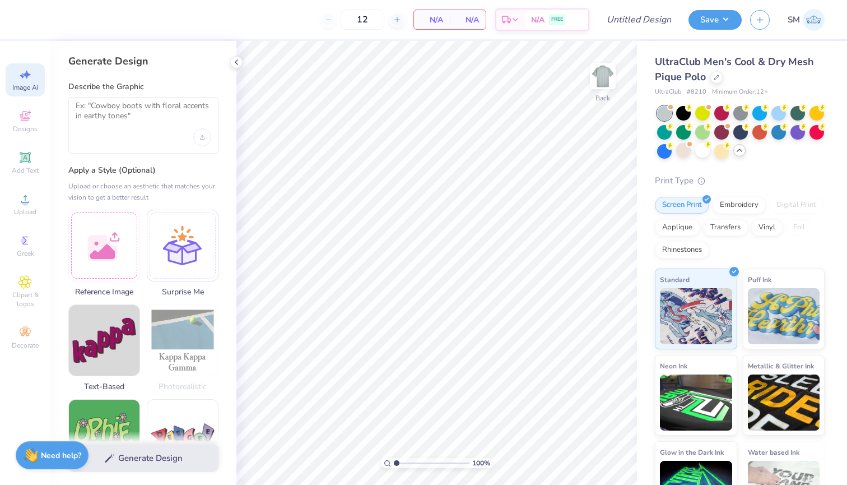
click at [128, 138] on div at bounding box center [143, 125] width 150 height 57
click at [118, 127] on textarea at bounding box center [144, 115] width 136 height 28
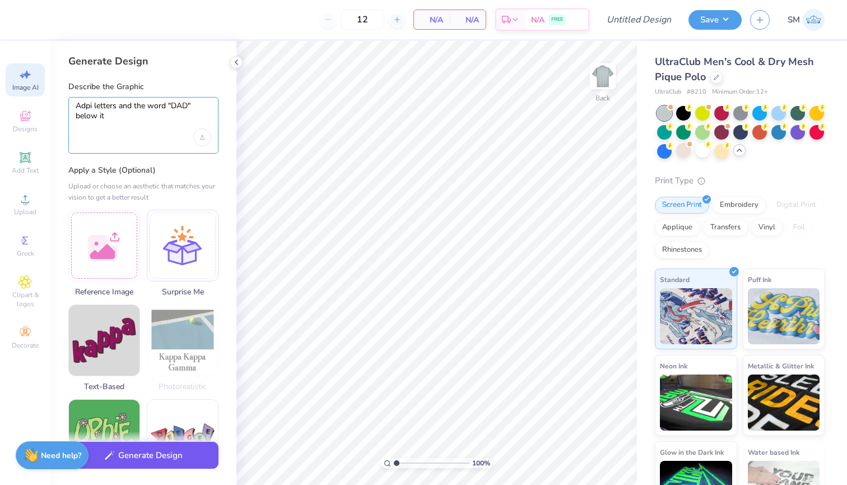
type textarea "Adpi letters and the word "DAD" below it"
click at [112, 466] on button "Generate Design" at bounding box center [143, 455] width 150 height 27
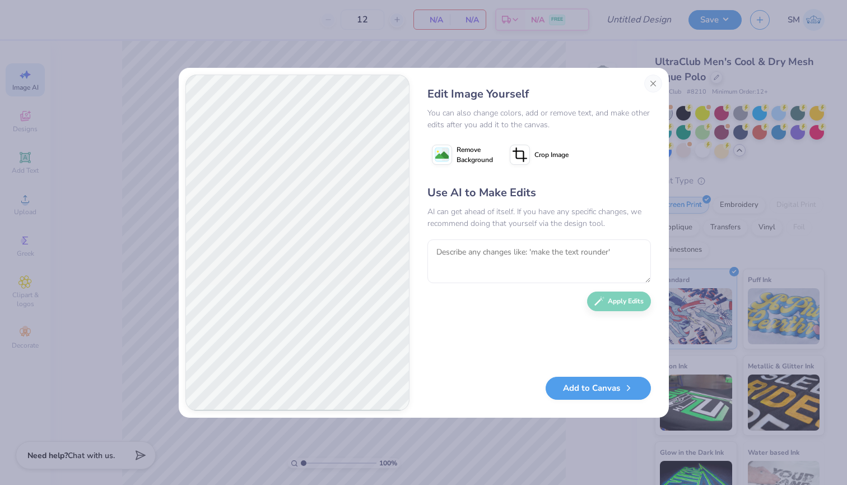
click at [591, 395] on button "Add to Canvas" at bounding box center [598, 388] width 105 height 23
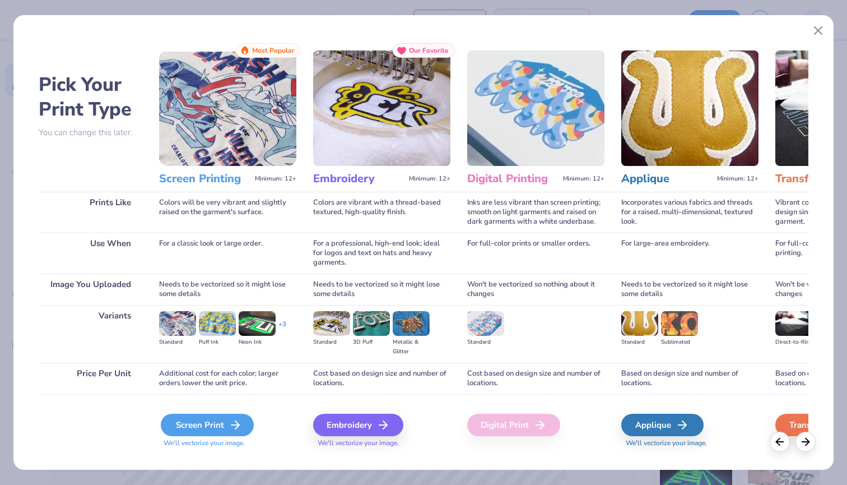
click at [239, 419] on icon at bounding box center [235, 424] width 13 height 13
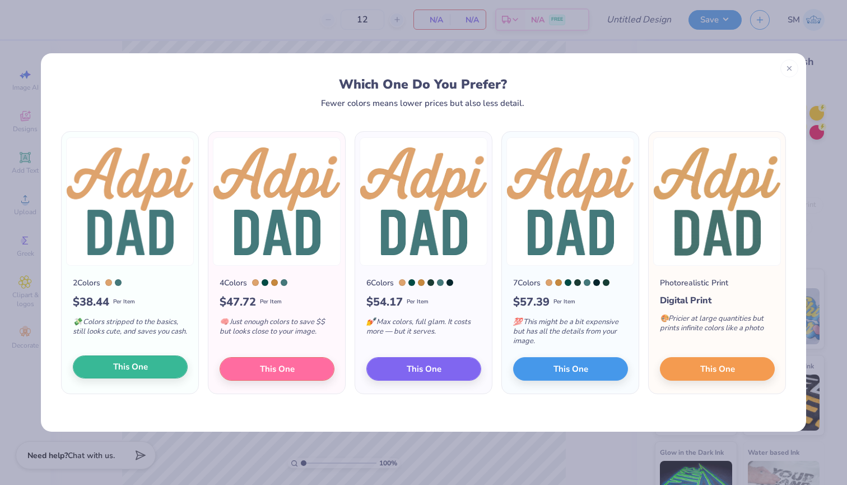
click at [152, 360] on button "This One" at bounding box center [130, 367] width 115 height 24
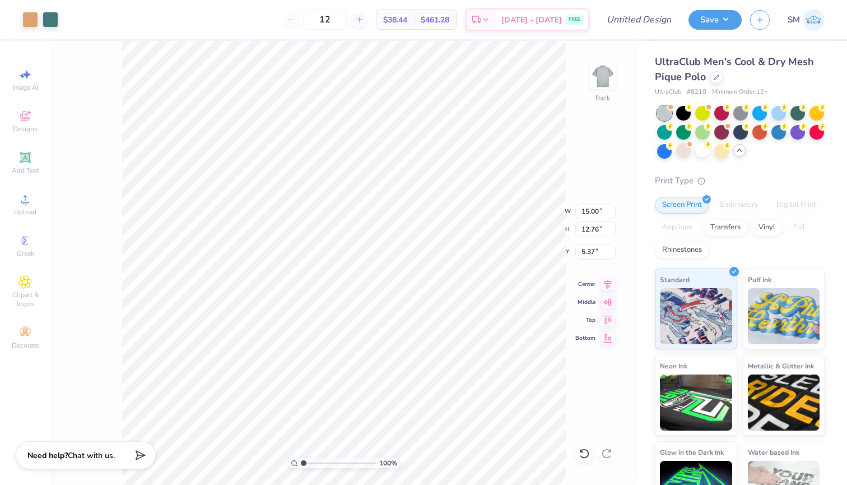
type input "5.45"
type input "4.64"
type input "1.04"
type input "3.21"
type input "2.73"
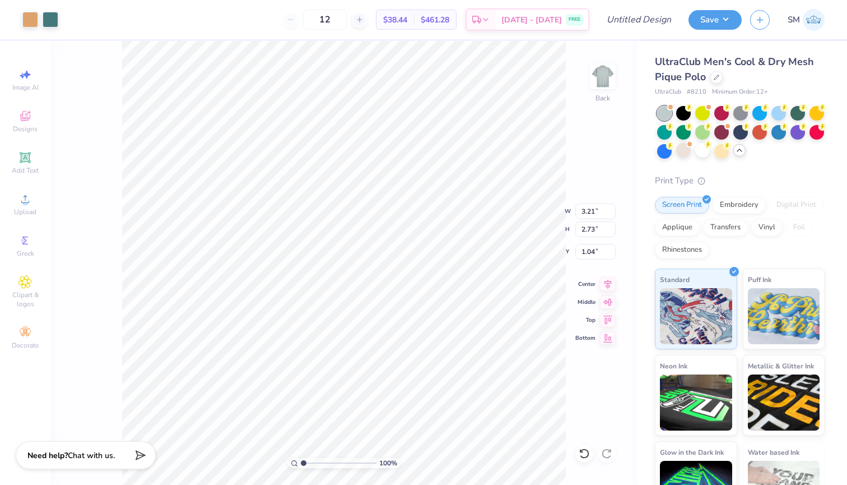
type input "1.33"
click at [31, 16] on div at bounding box center [30, 19] width 16 height 16
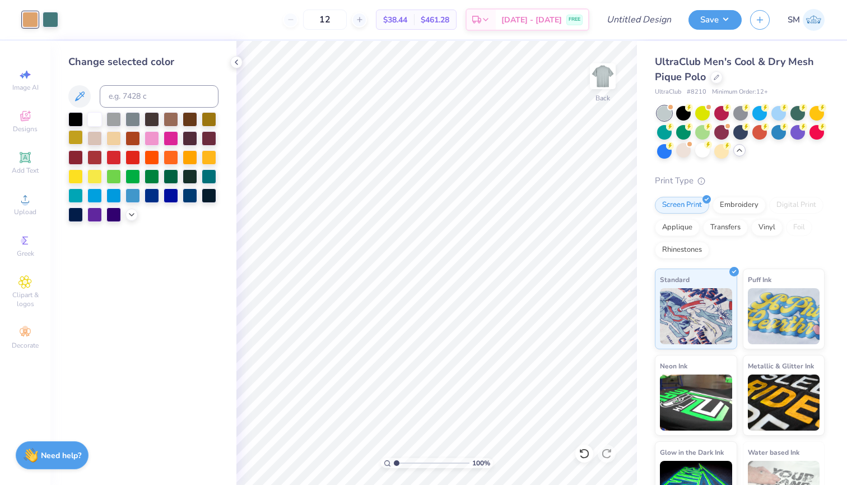
click at [78, 138] on div at bounding box center [75, 137] width 15 height 15
click at [52, 23] on div at bounding box center [51, 19] width 16 height 16
click at [71, 117] on div at bounding box center [75, 118] width 15 height 15
type input "1.29"
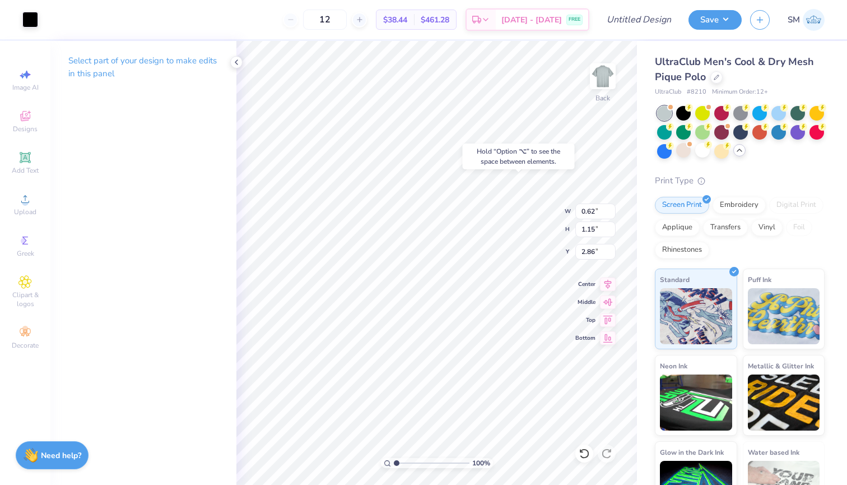
type input "3.00"
type input "1.52"
type input "0.80"
type input "3.00"
click at [522, 205] on div "100 % Back W 0.50 H 0.80 Y 3.00 Center Middle Top Bottom" at bounding box center [437, 263] width 401 height 444
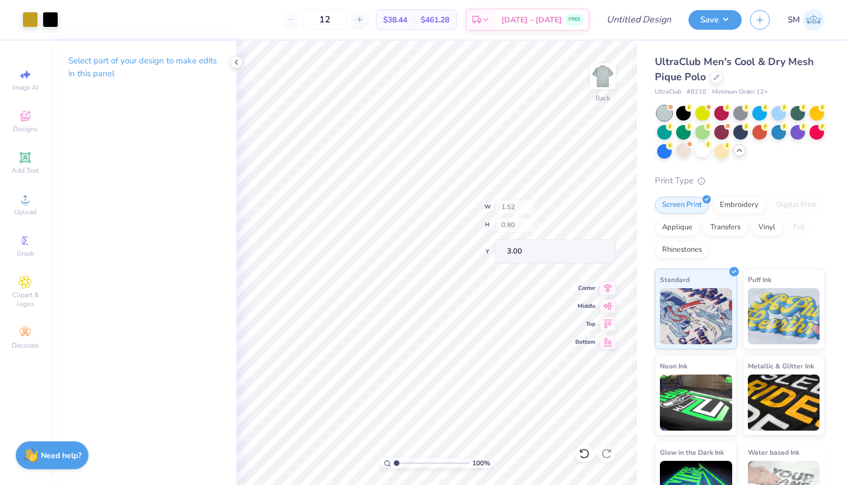
click at [517, 227] on div "100 % Back W 1.52 H 0.80 Y 3.00 Center Middle Top Bottom" at bounding box center [437, 263] width 401 height 444
type input "2.42"
type input "1.90"
type input "2.05"
click at [707, 151] on div at bounding box center [703, 150] width 15 height 15
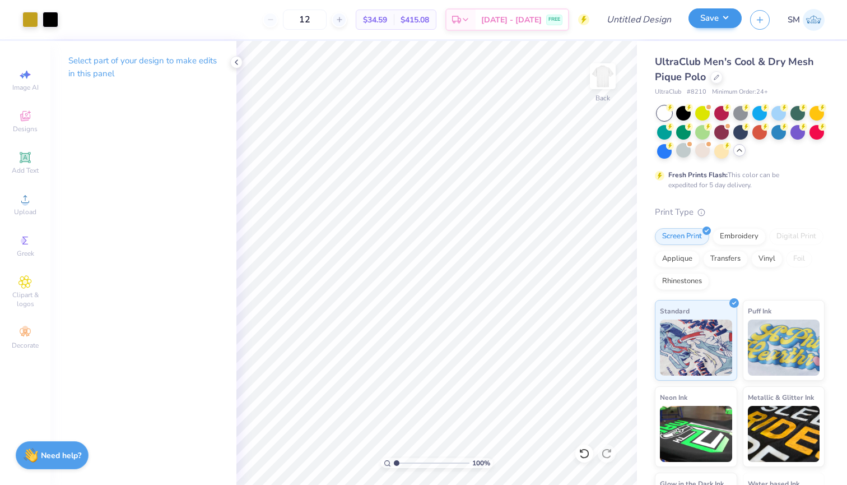
click at [708, 21] on button "Save" at bounding box center [715, 18] width 53 height 20
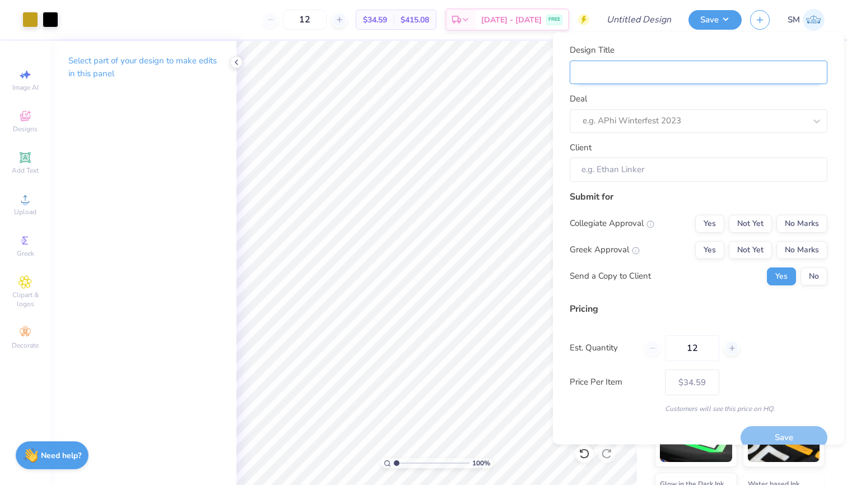
click at [735, 76] on input "Design Title" at bounding box center [699, 72] width 258 height 24
type input "a"
type input "ad"
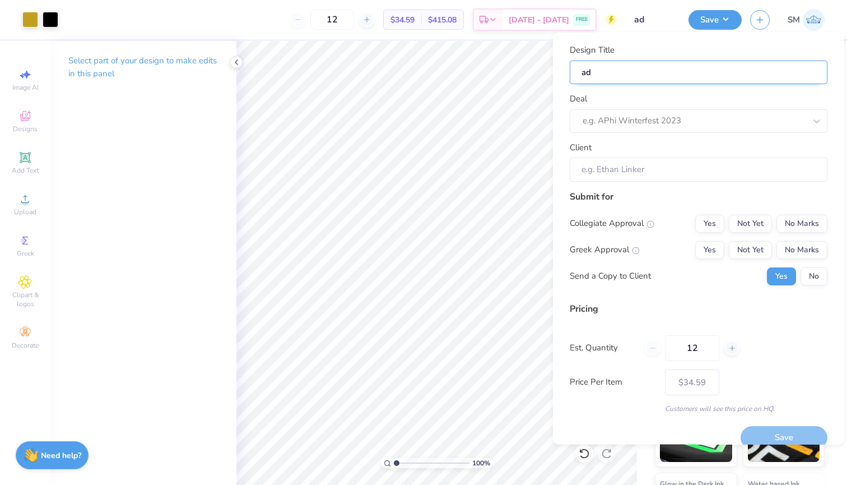
type input "adp"
type input "adpi"
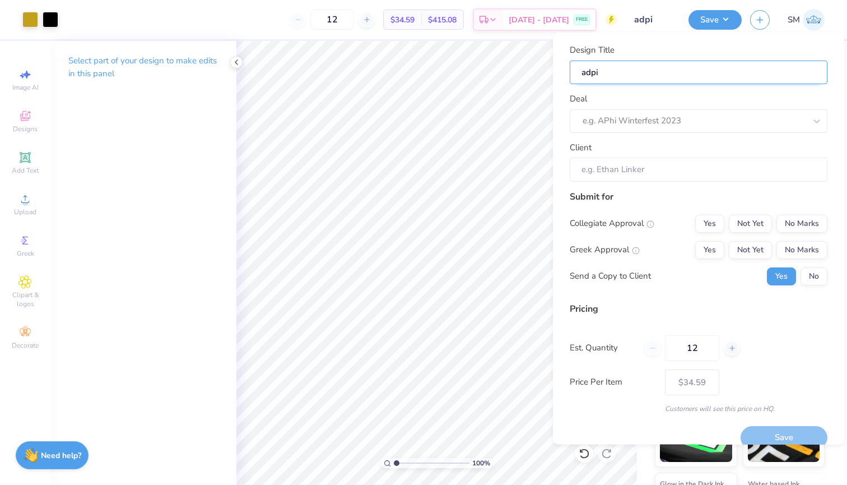
type input "adpi"
type input "adpi d"
type input "adpi da"
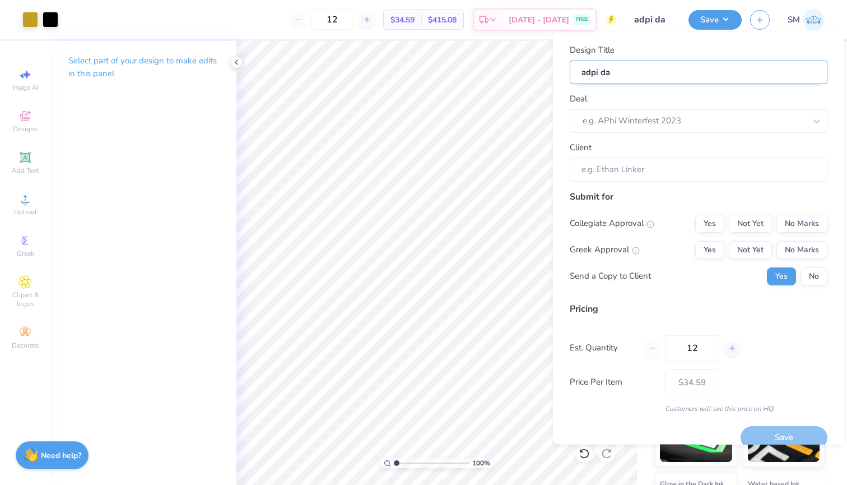
type input "adpi dad"
type input "adpi dad s"
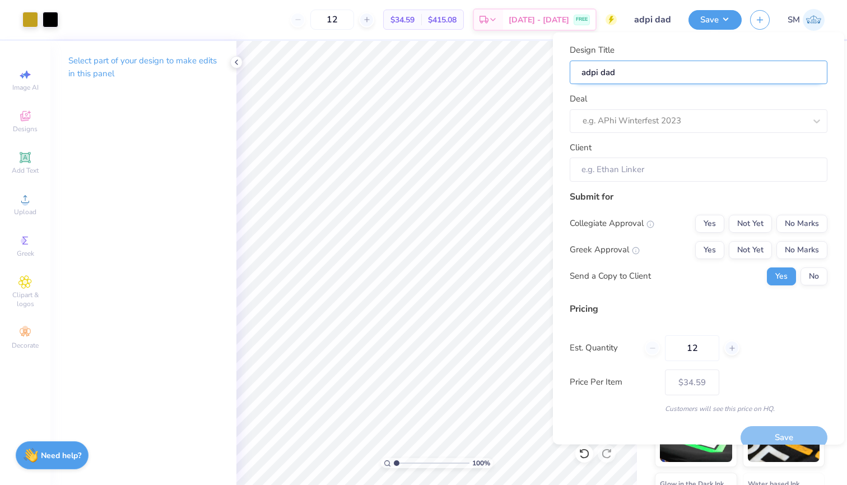
type input "adpi dad s"
type input "adpi dad sh"
type input "adpi dad [PERSON_NAME]"
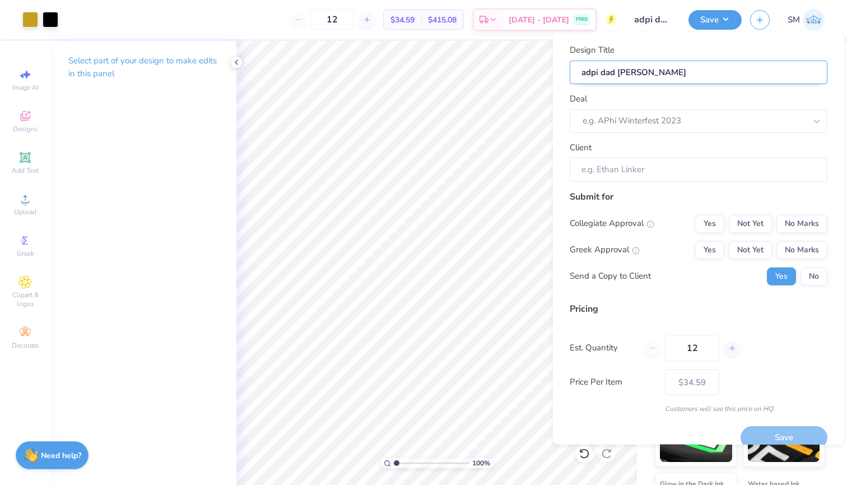
type input "adpi dad shir"
type input "adpi dad shirt"
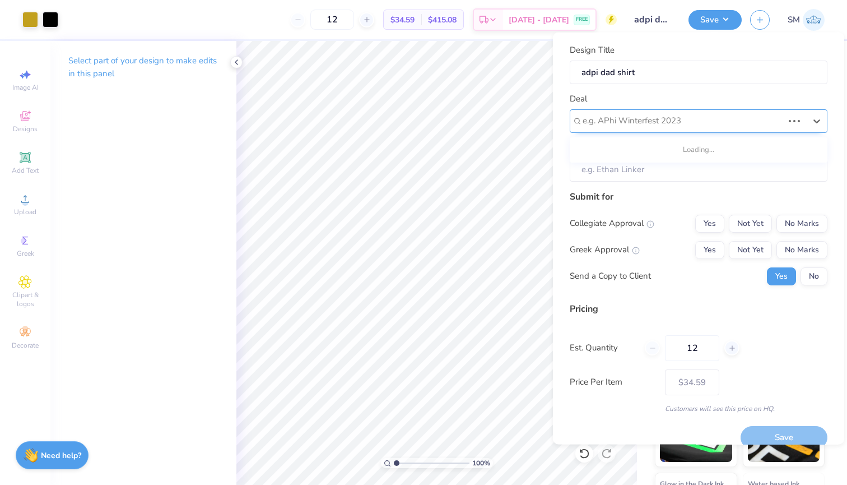
click at [731, 113] on div at bounding box center [683, 120] width 201 height 15
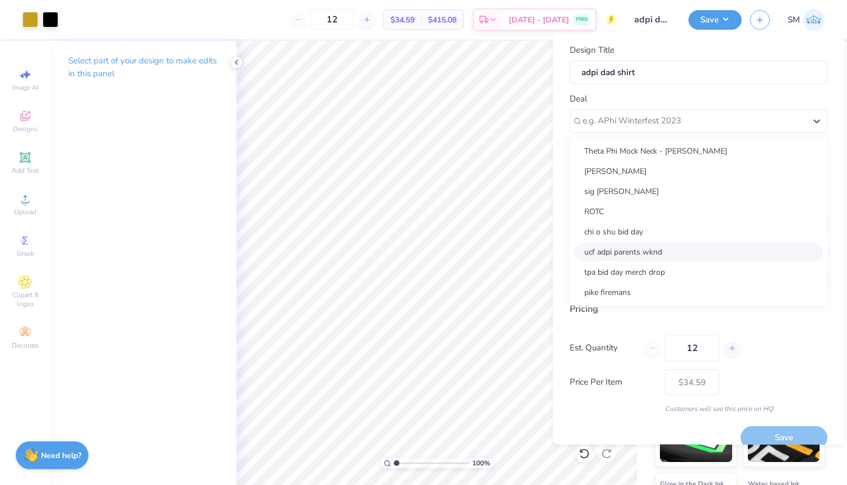
click at [697, 247] on div "ucf adpi parents wknd" at bounding box center [698, 251] width 249 height 18
type input "Gaby De Lzaguirre"
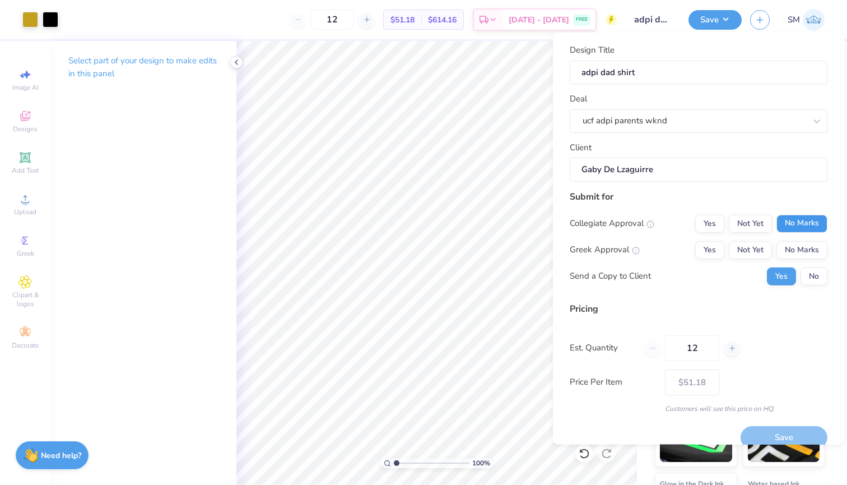
click at [789, 218] on button "No Marks" at bounding box center [802, 223] width 51 height 18
click at [743, 248] on button "Not Yet" at bounding box center [750, 249] width 43 height 18
click at [806, 274] on button "No" at bounding box center [814, 276] width 27 height 18
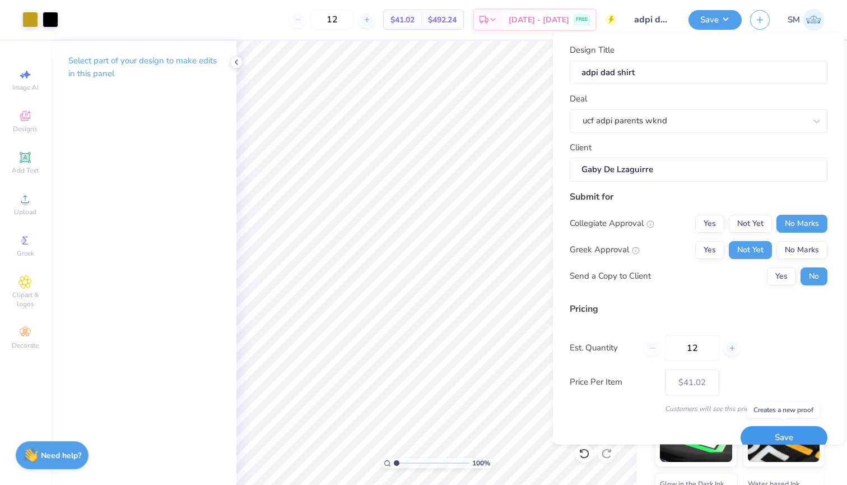
click at [789, 435] on button "Save" at bounding box center [784, 437] width 87 height 23
type input "$41.02"
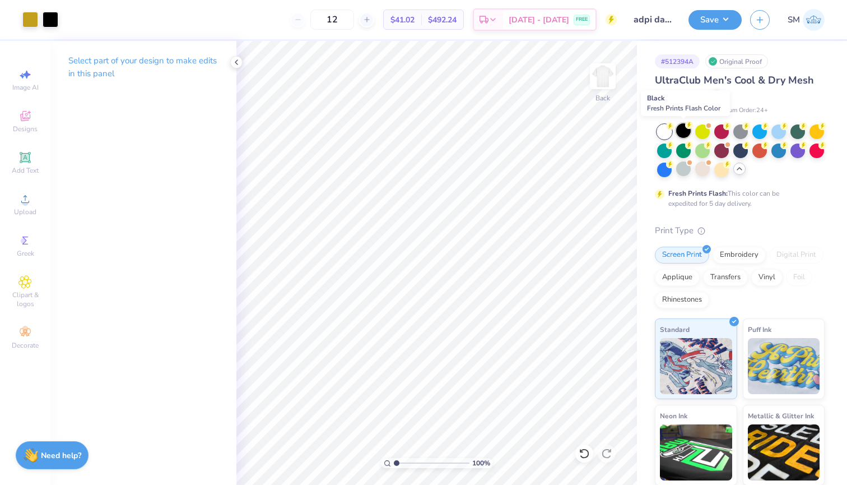
click at [682, 129] on div at bounding box center [683, 130] width 15 height 15
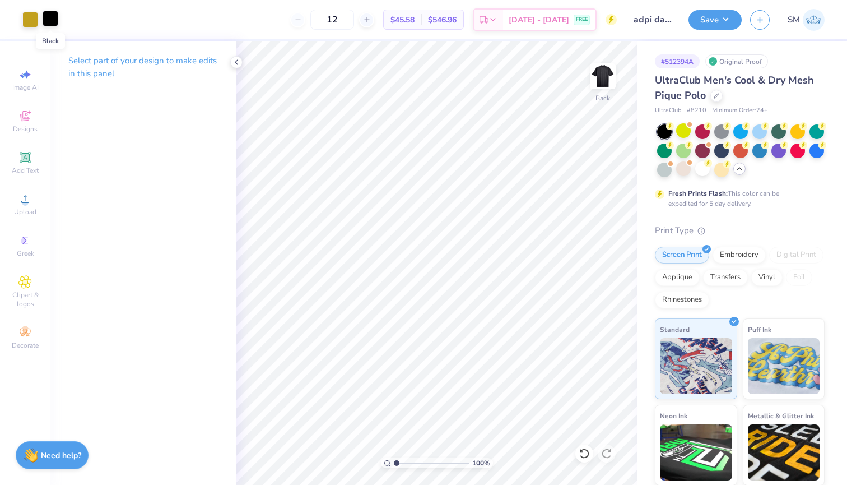
click at [52, 24] on div at bounding box center [51, 19] width 16 height 16
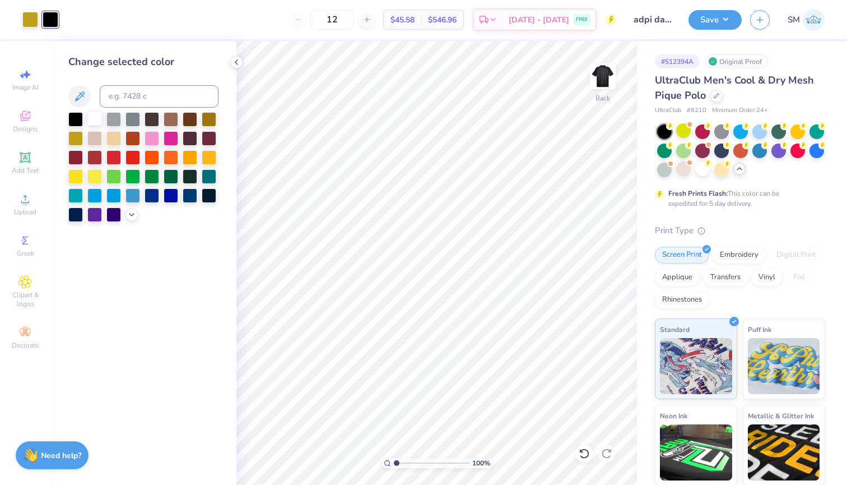
click at [94, 121] on div at bounding box center [94, 118] width 15 height 15
click at [716, 24] on button "Save" at bounding box center [715, 18] width 53 height 20
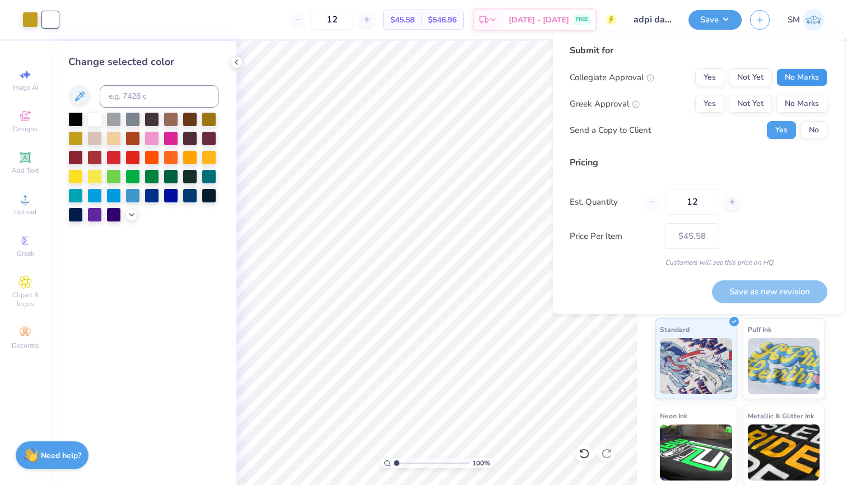
click at [793, 82] on button "No Marks" at bounding box center [802, 77] width 51 height 18
click at [761, 101] on button "Not Yet" at bounding box center [750, 104] width 43 height 18
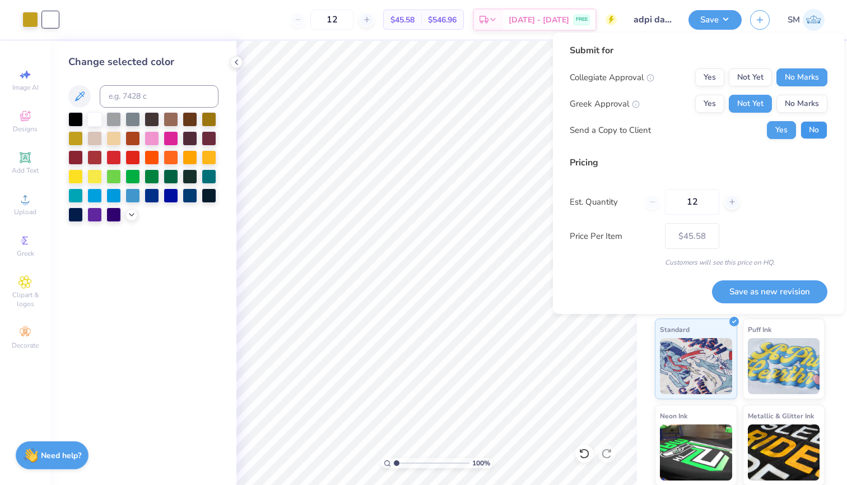
click at [807, 134] on button "No" at bounding box center [814, 130] width 27 height 18
click at [770, 301] on button "Save as new revision" at bounding box center [769, 291] width 115 height 23
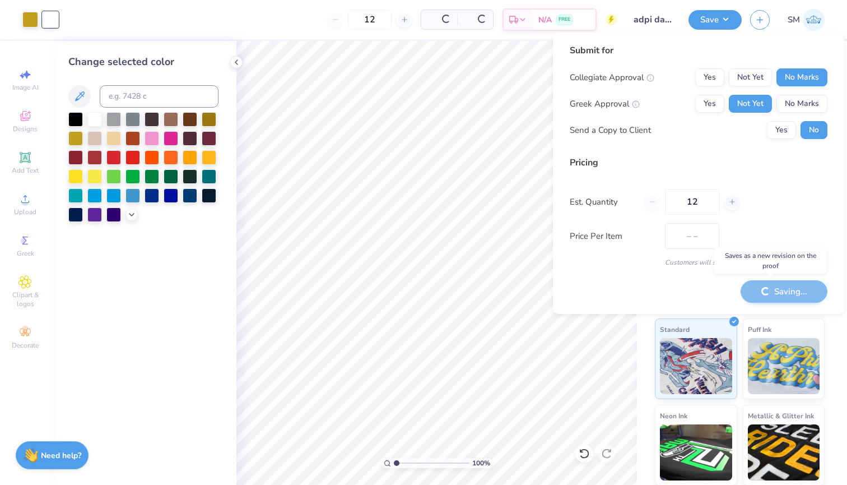
type input "$45.58"
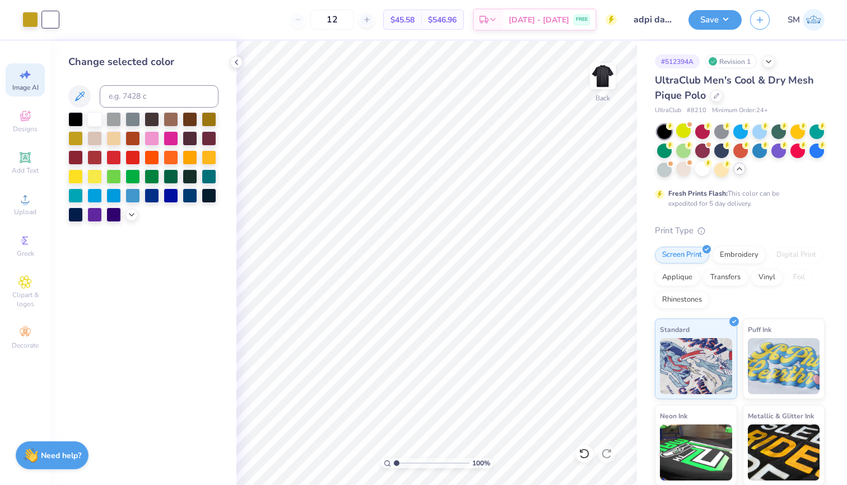
click at [38, 73] on div "Image AI" at bounding box center [25, 79] width 39 height 33
select select "4"
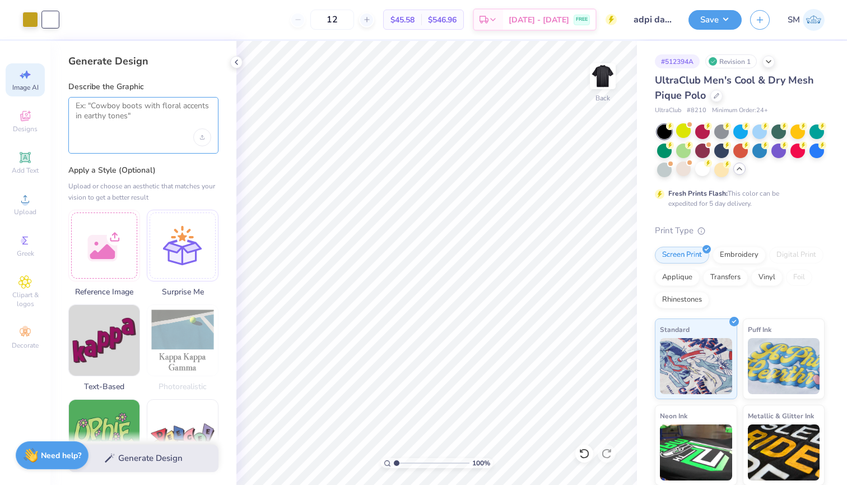
click at [152, 117] on textarea at bounding box center [144, 115] width 136 height 28
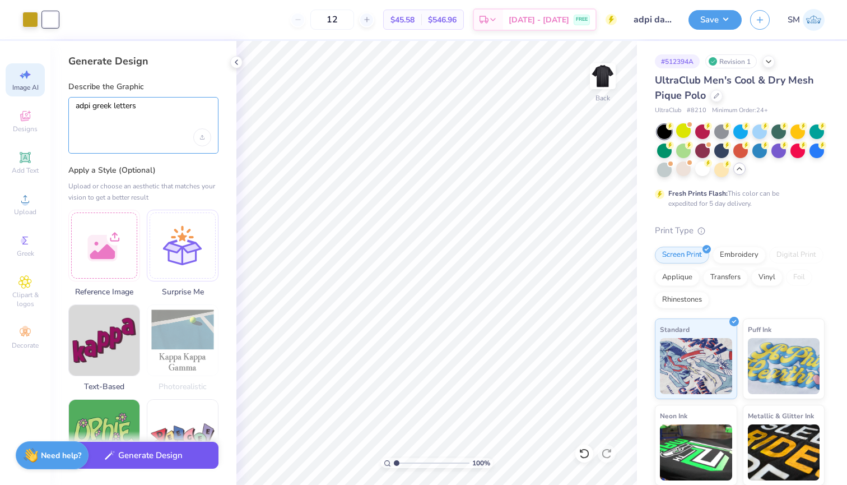
type textarea "adpi greek letters"
click at [169, 456] on button "Generate Design" at bounding box center [143, 455] width 150 height 27
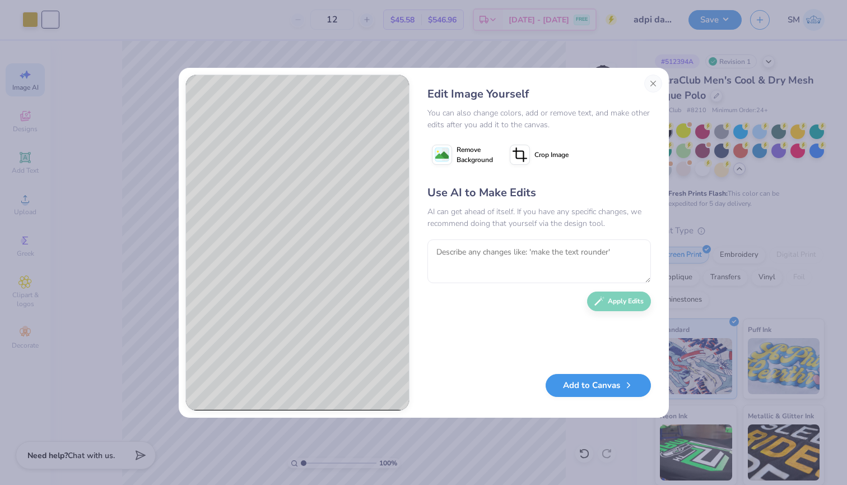
click at [615, 387] on button "Add to Canvas" at bounding box center [598, 385] width 105 height 23
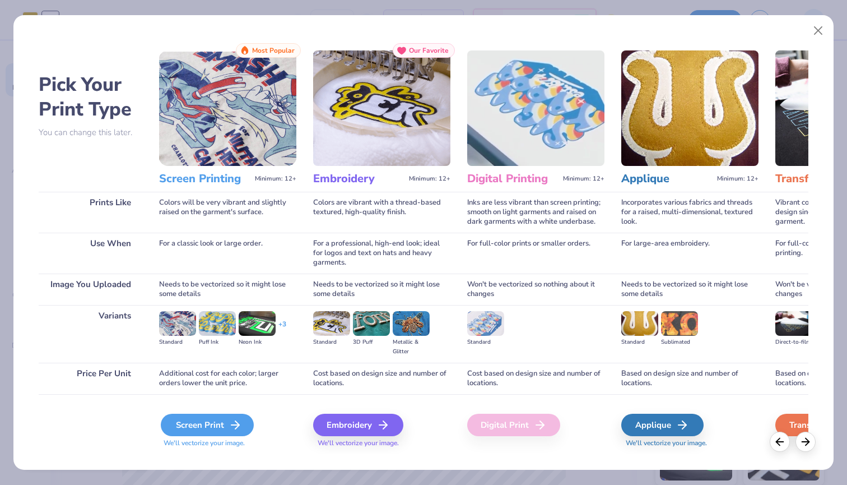
click at [210, 433] on div "Screen Print" at bounding box center [207, 425] width 93 height 22
click at [211, 430] on div "Screen Print" at bounding box center [207, 425] width 93 height 22
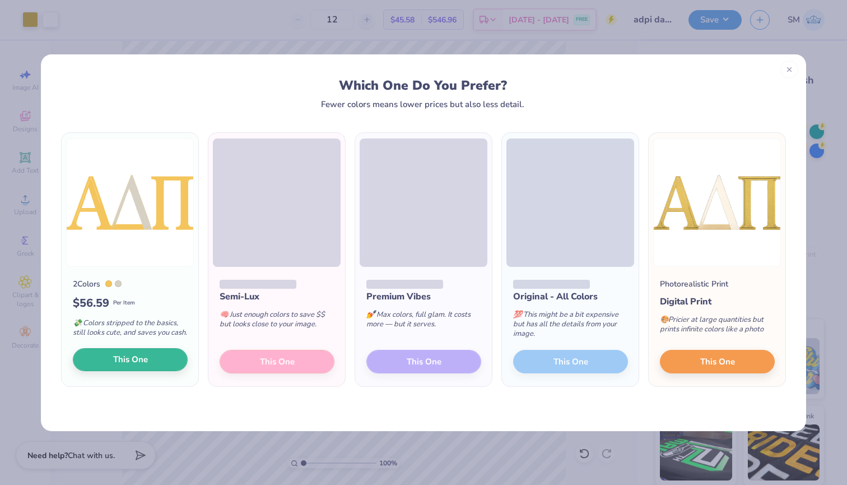
click at [157, 364] on button "This One" at bounding box center [130, 360] width 115 height 24
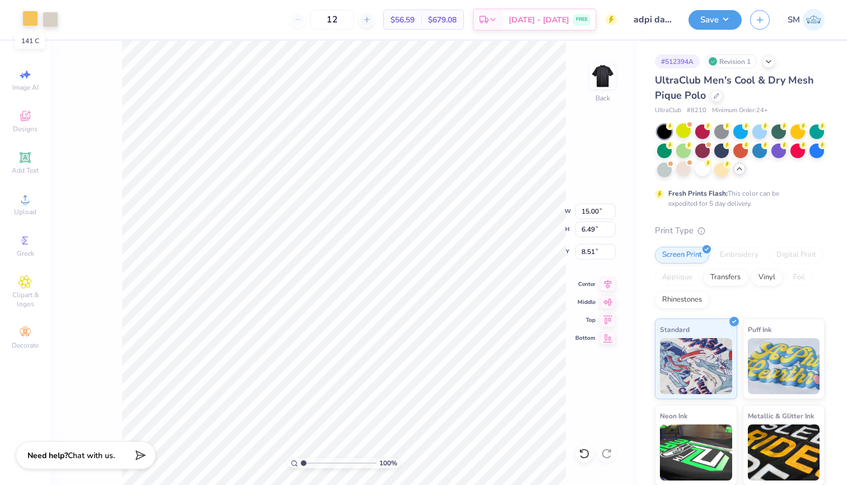
click at [29, 18] on div at bounding box center [30, 19] width 16 height 16
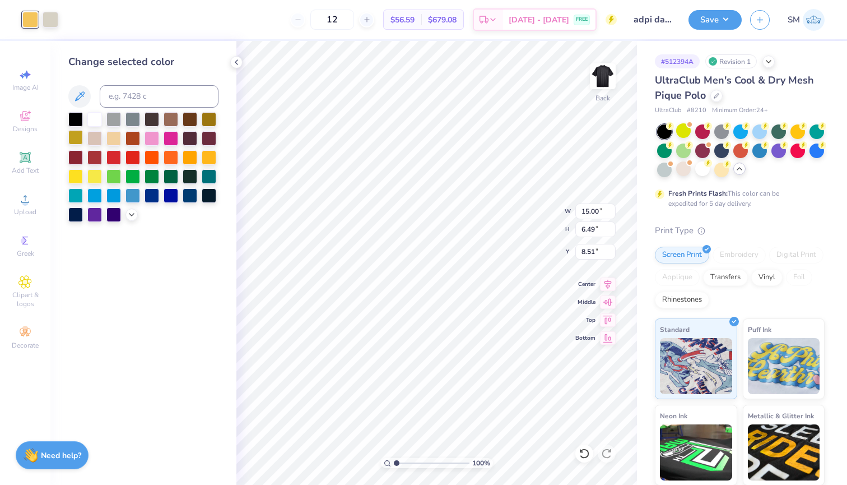
click at [73, 145] on div at bounding box center [75, 137] width 15 height 15
click at [55, 21] on div at bounding box center [51, 19] width 16 height 16
click at [75, 141] on div at bounding box center [75, 137] width 15 height 15
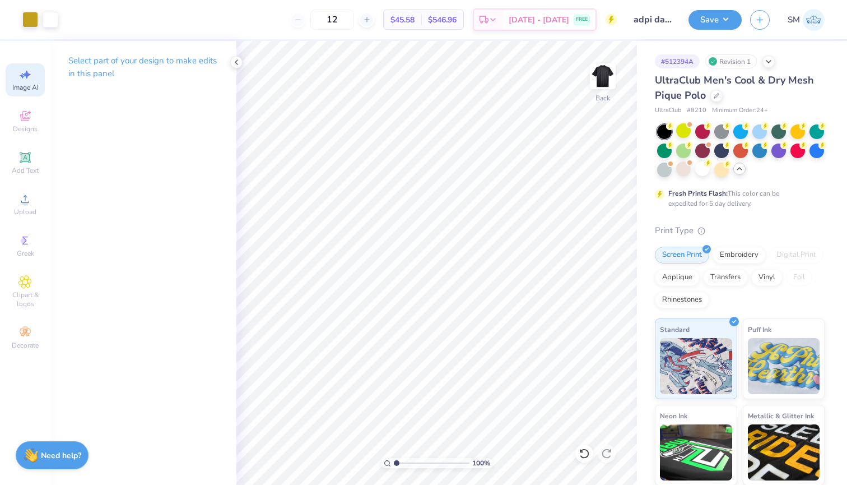
click at [30, 74] on icon at bounding box center [24, 74] width 13 height 13
select select "4"
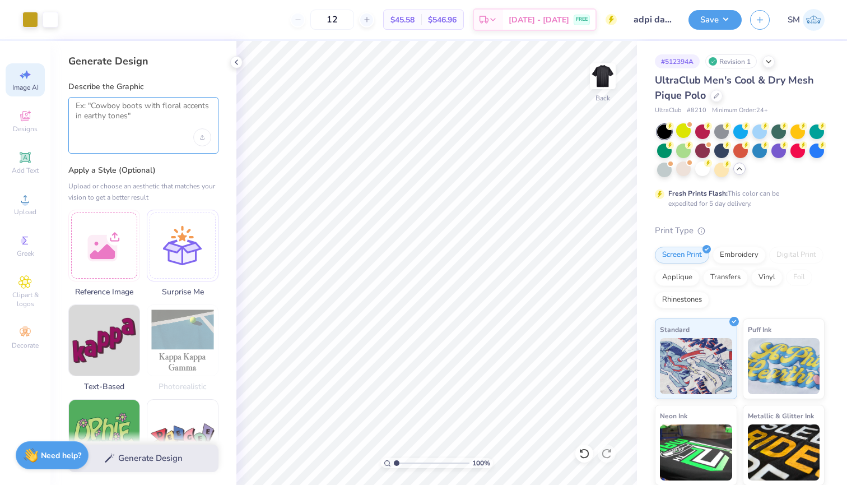
click at [115, 123] on textarea at bounding box center [144, 115] width 136 height 28
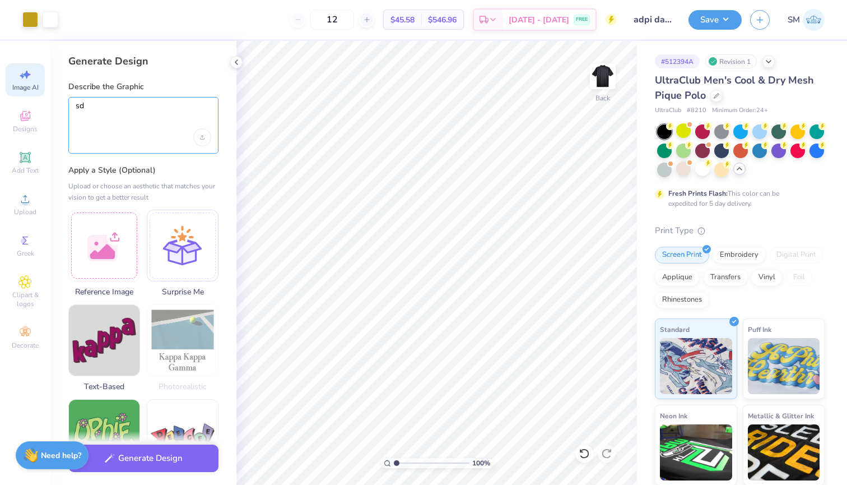
type textarea "s"
type textarea "adpi letters solid"
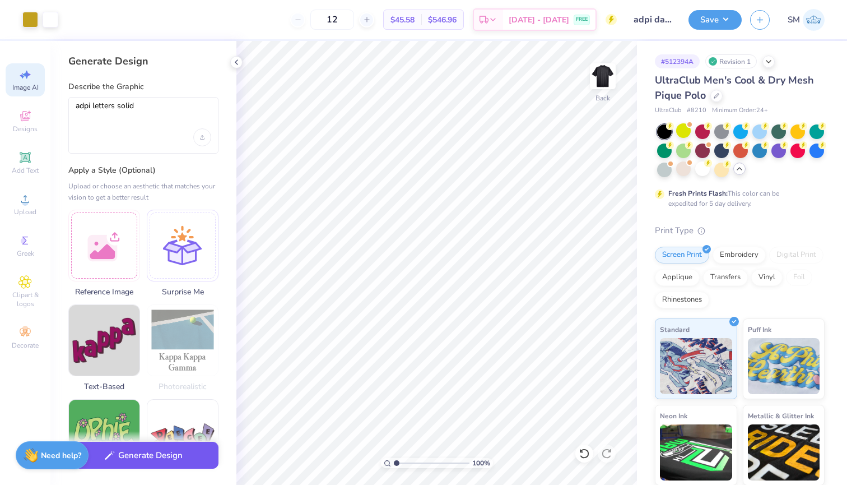
click at [159, 463] on button "Generate Design" at bounding box center [143, 455] width 150 height 27
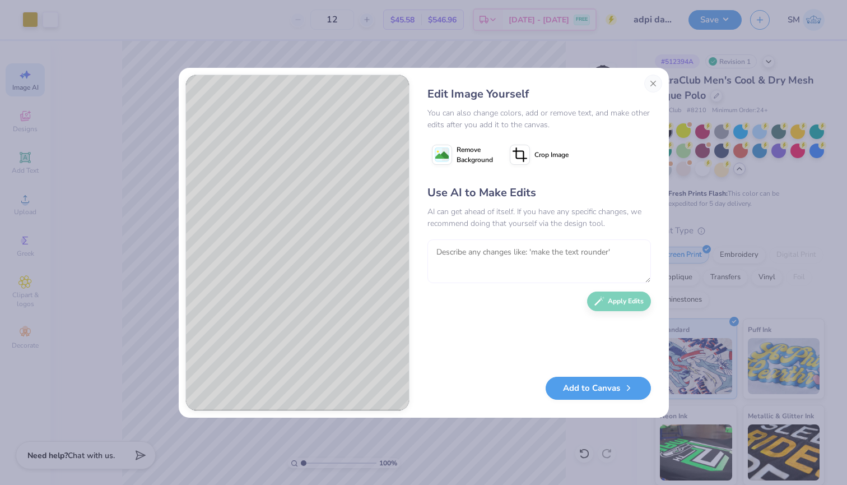
click at [532, 254] on textarea at bounding box center [540, 261] width 224 height 44
type textarea "in caps"
click at [613, 301] on button "Apply Edits" at bounding box center [619, 299] width 64 height 20
click at [581, 391] on button "Add to Canvas" at bounding box center [598, 385] width 105 height 23
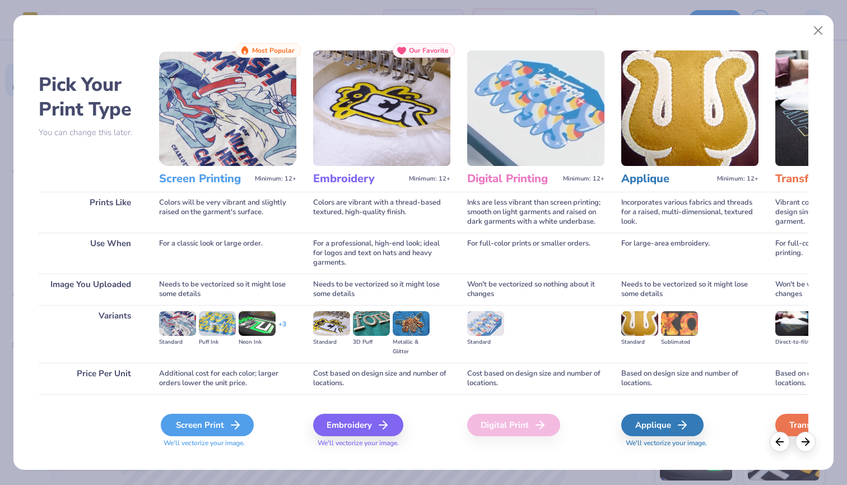
click at [213, 424] on div "Screen Print" at bounding box center [207, 425] width 93 height 22
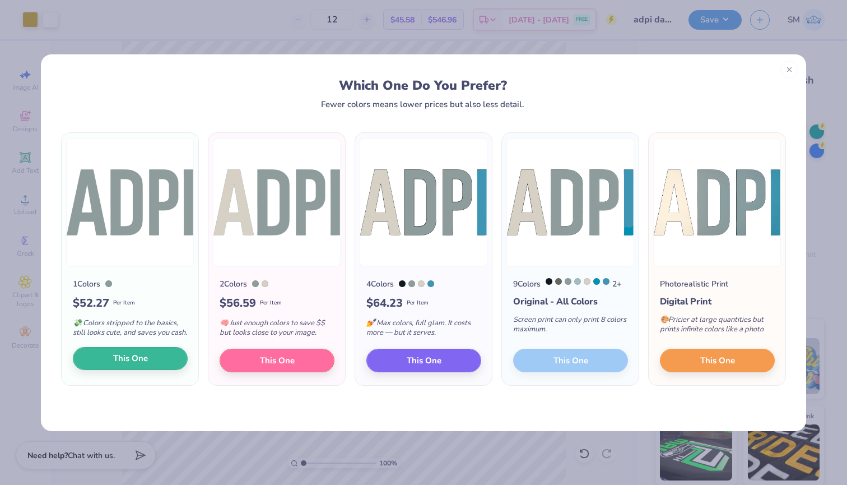
click at [133, 365] on span "This One" at bounding box center [130, 358] width 35 height 13
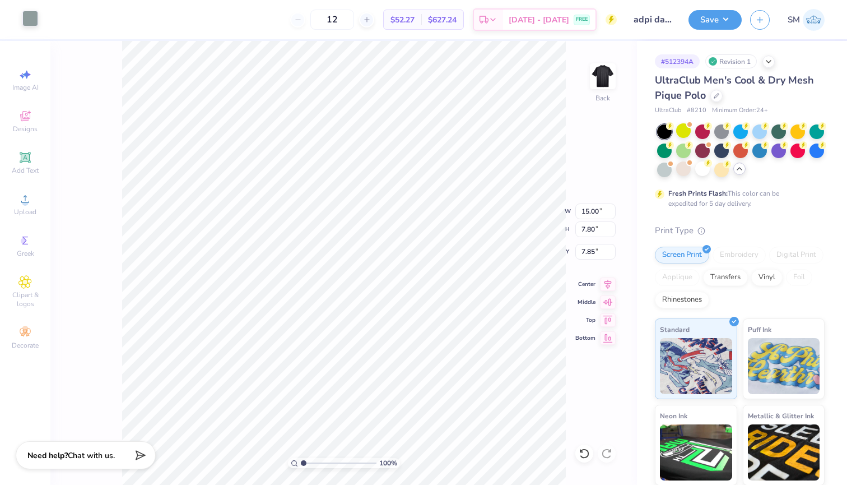
click at [38, 25] on div at bounding box center [30, 19] width 16 height 16
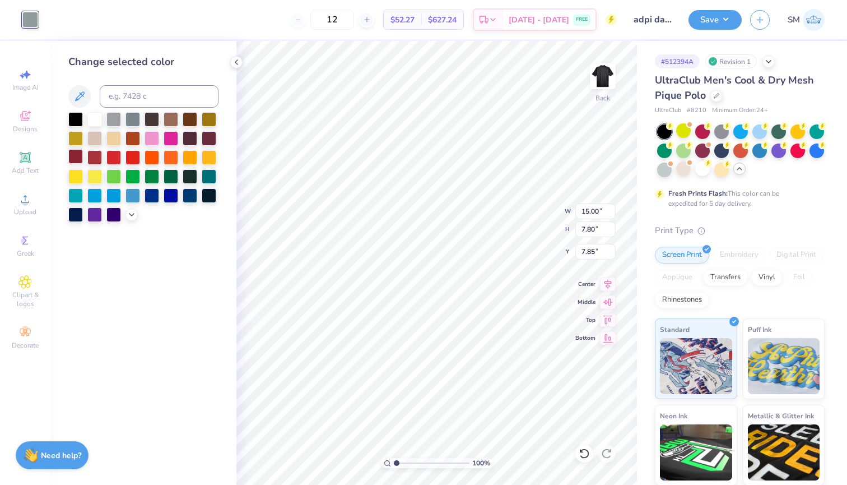
click at [77, 151] on div at bounding box center [75, 156] width 15 height 15
click at [77, 140] on div at bounding box center [75, 137] width 15 height 15
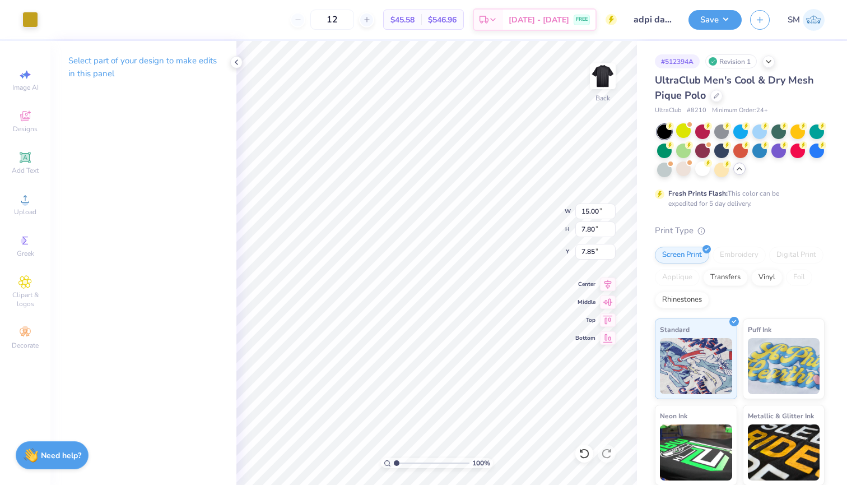
type input "2.95"
type input "1.53"
type input "1.47"
type input "2.41"
type input "1.25"
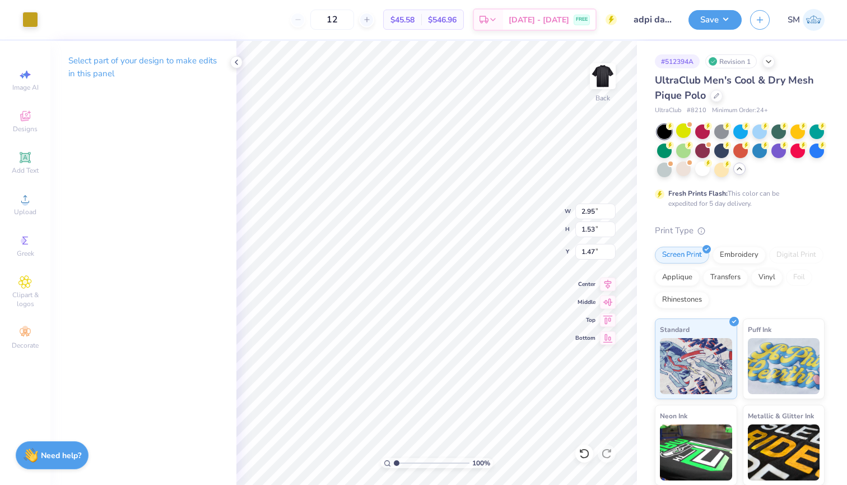
type input "1.75"
type input "1.86"
type input "1.70"
type input "2.15"
click at [521, 215] on div "100 % Back W 1.86 1.86 " H 1.70 1.70 " Y 2.15 2.15 " Center Middle Top Bottom" at bounding box center [437, 263] width 401 height 444
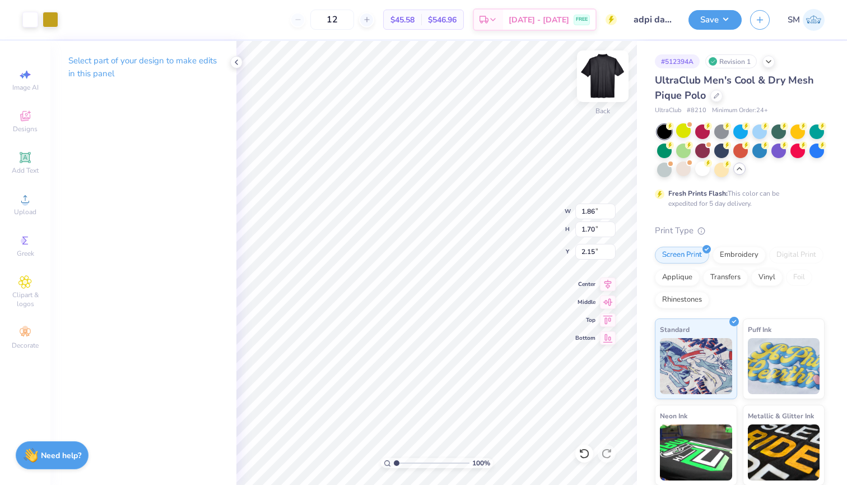
type input "2.09"
type input "1.91"
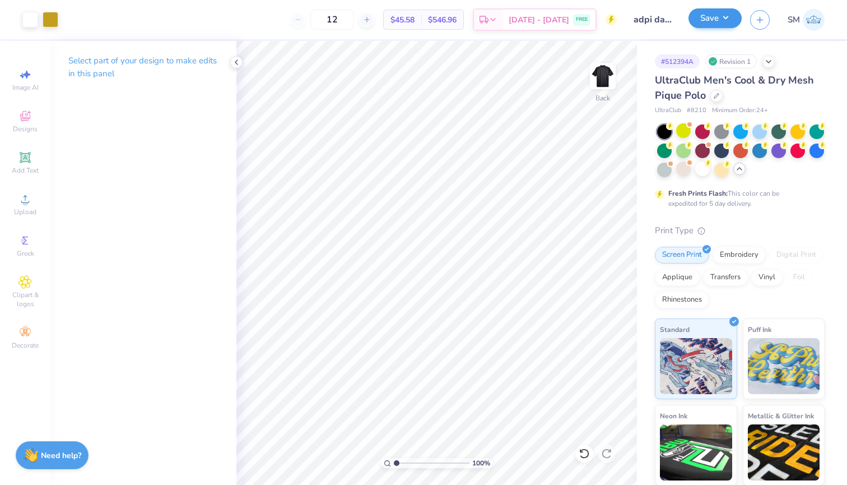
click at [732, 15] on button "Save" at bounding box center [715, 18] width 53 height 20
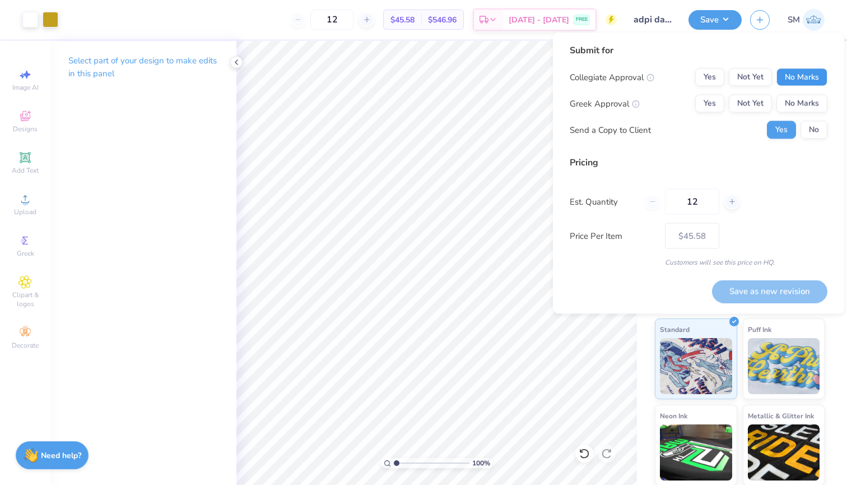
click at [798, 72] on button "No Marks" at bounding box center [802, 77] width 51 height 18
click at [739, 102] on button "Not Yet" at bounding box center [750, 104] width 43 height 18
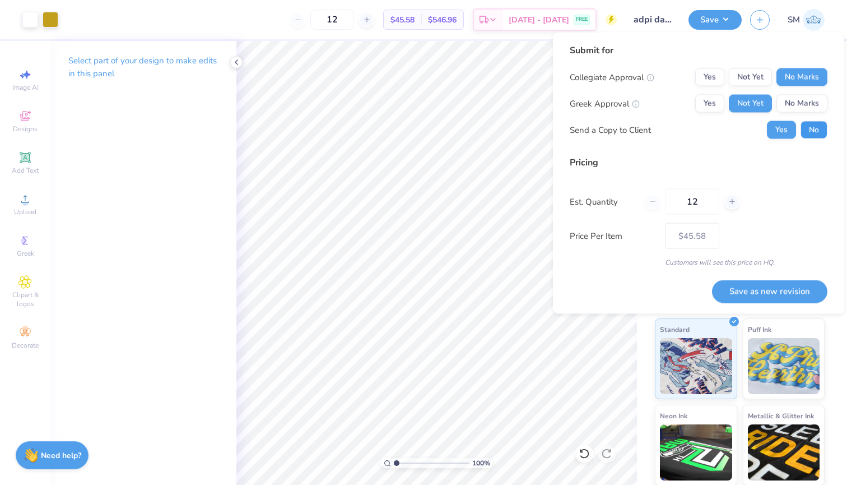
click at [804, 132] on button "No" at bounding box center [814, 130] width 27 height 18
click at [763, 293] on button "Save as new revision" at bounding box center [769, 291] width 115 height 23
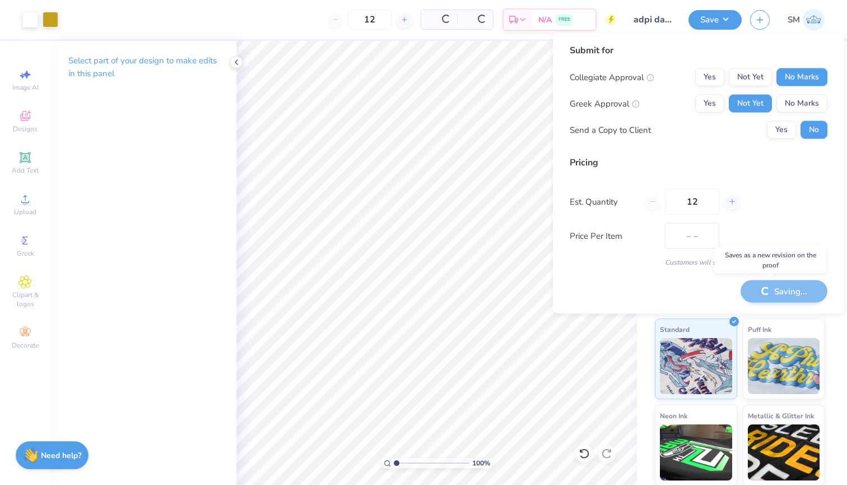
type input "$45.58"
